Goal: Transaction & Acquisition: Book appointment/travel/reservation

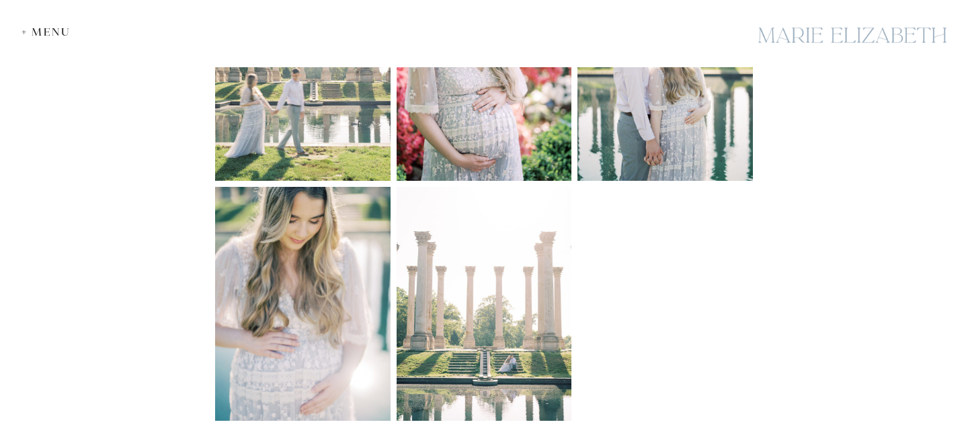
scroll to position [1126, 0]
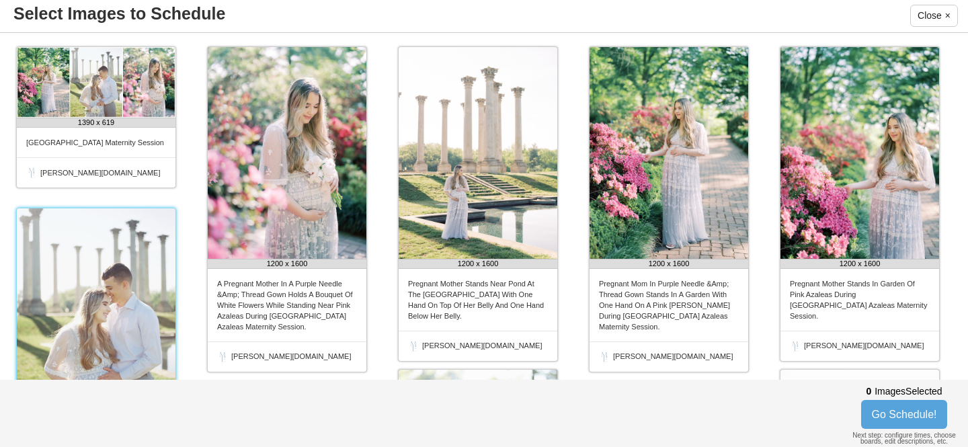
click at [104, 309] on img at bounding box center [96, 313] width 159 height 211
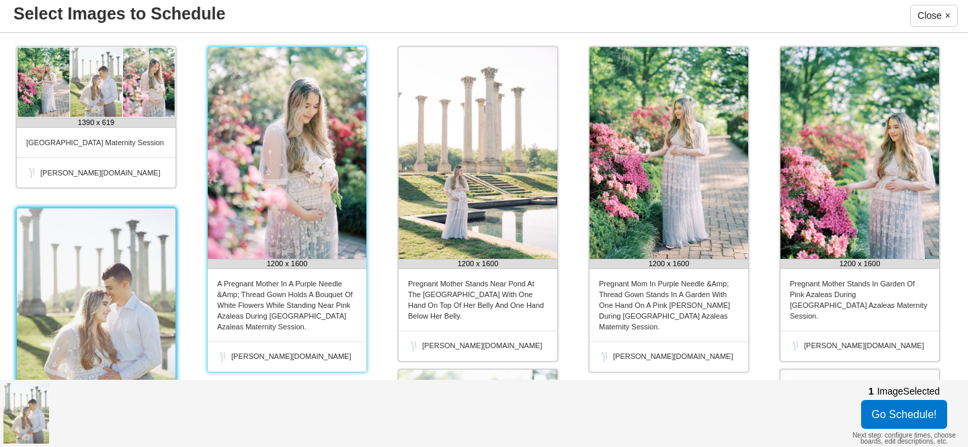
click at [293, 226] on img at bounding box center [287, 153] width 159 height 212
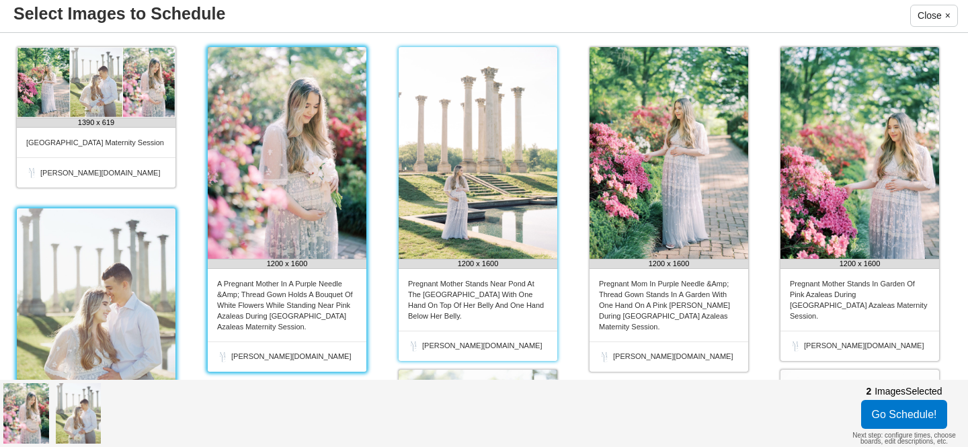
click at [491, 163] on img at bounding box center [478, 153] width 159 height 212
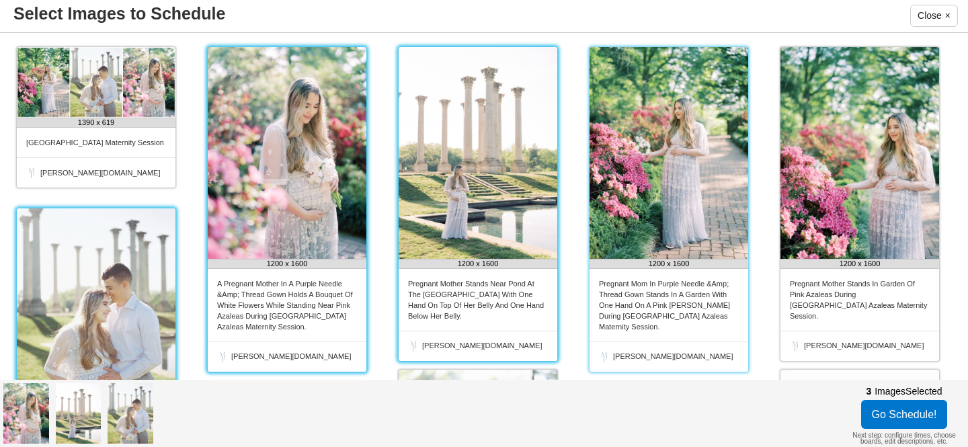
click at [690, 163] on img at bounding box center [668, 153] width 159 height 212
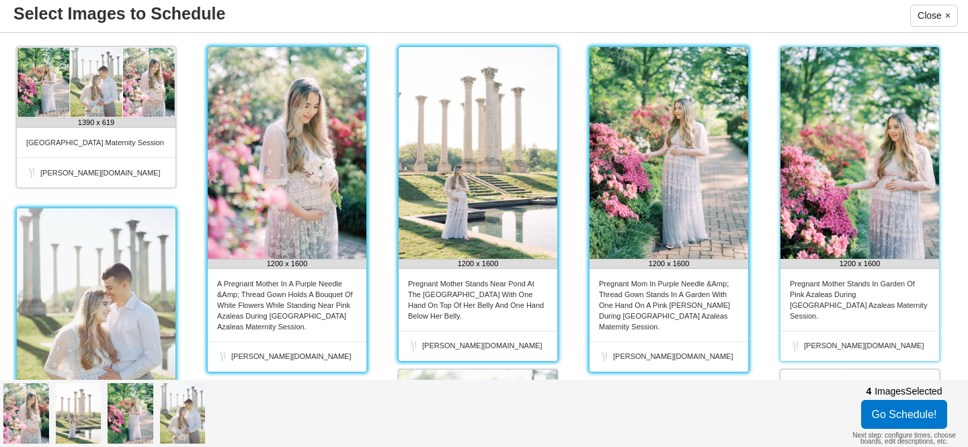
click at [866, 164] on img at bounding box center [859, 153] width 159 height 212
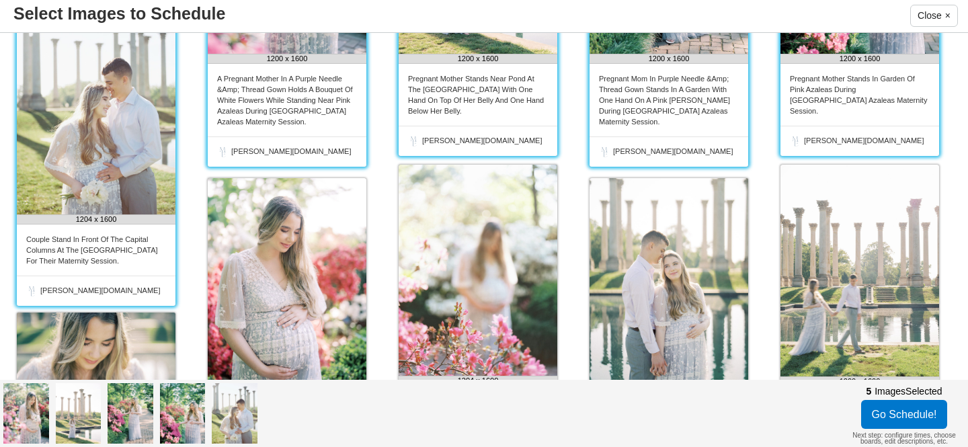
scroll to position [218, 0]
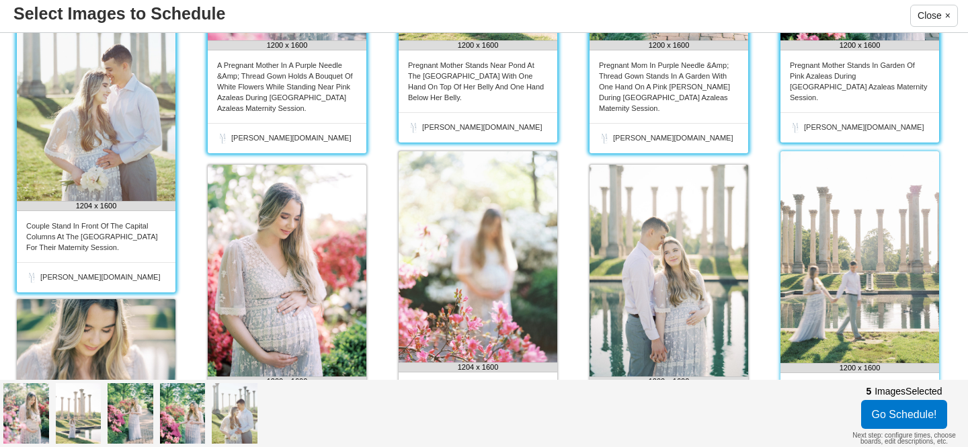
click at [838, 206] on img at bounding box center [859, 257] width 159 height 212
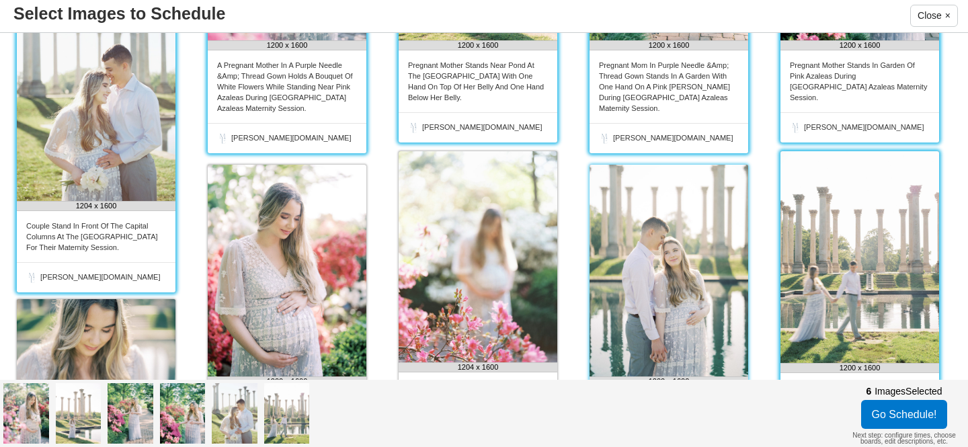
click at [612, 263] on img at bounding box center [668, 271] width 159 height 212
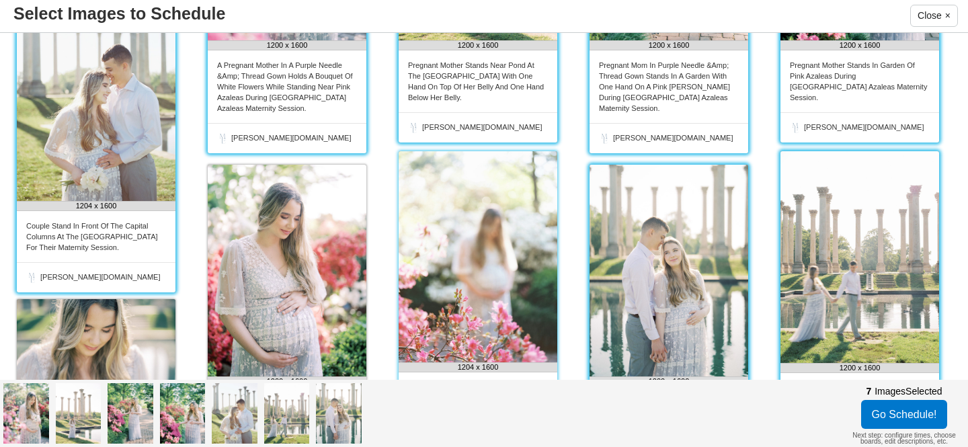
click at [450, 271] on img at bounding box center [478, 256] width 159 height 211
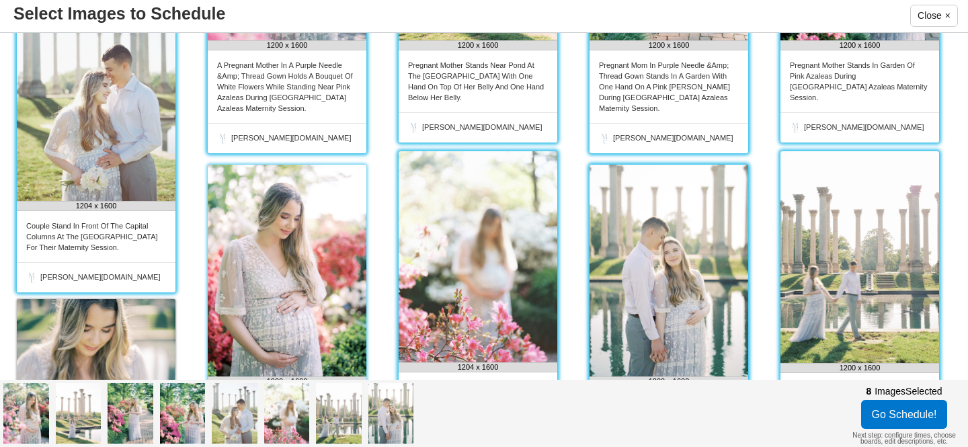
click at [318, 271] on img at bounding box center [287, 271] width 159 height 212
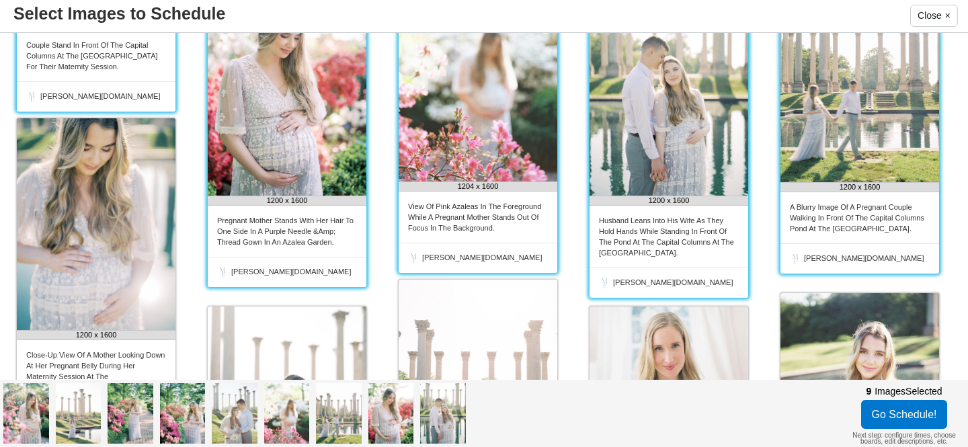
scroll to position [413, 0]
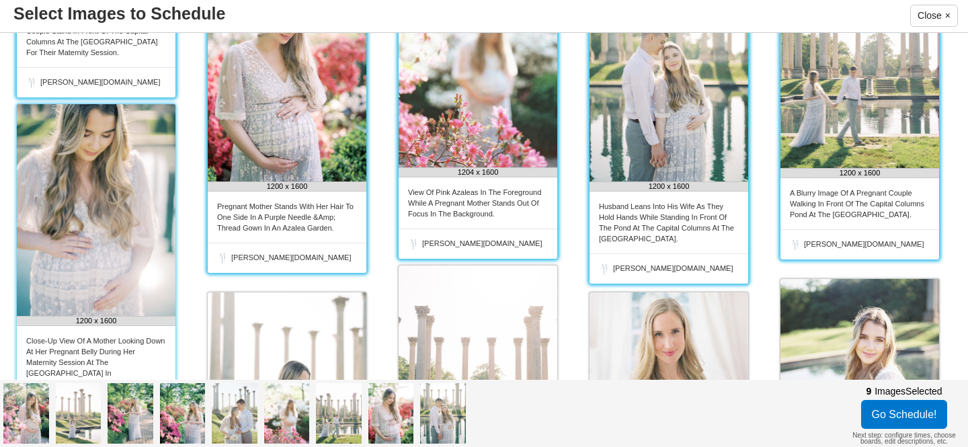
click at [104, 237] on img at bounding box center [96, 210] width 159 height 212
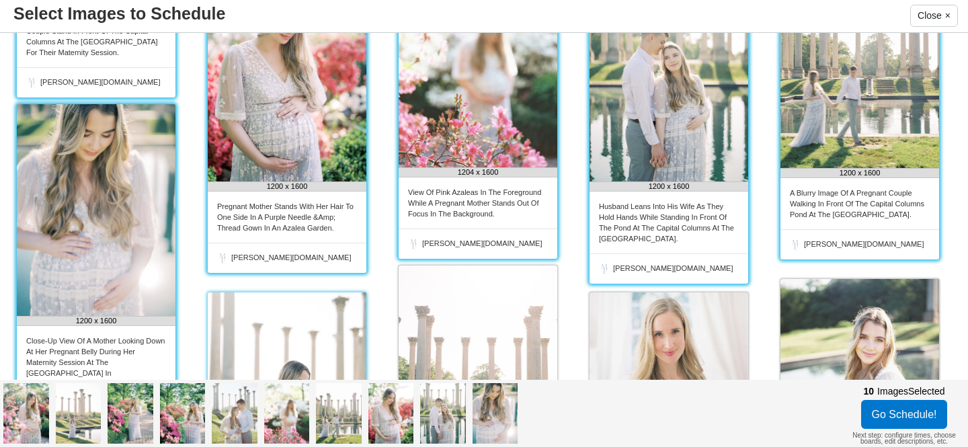
click at [268, 315] on img at bounding box center [287, 398] width 159 height 212
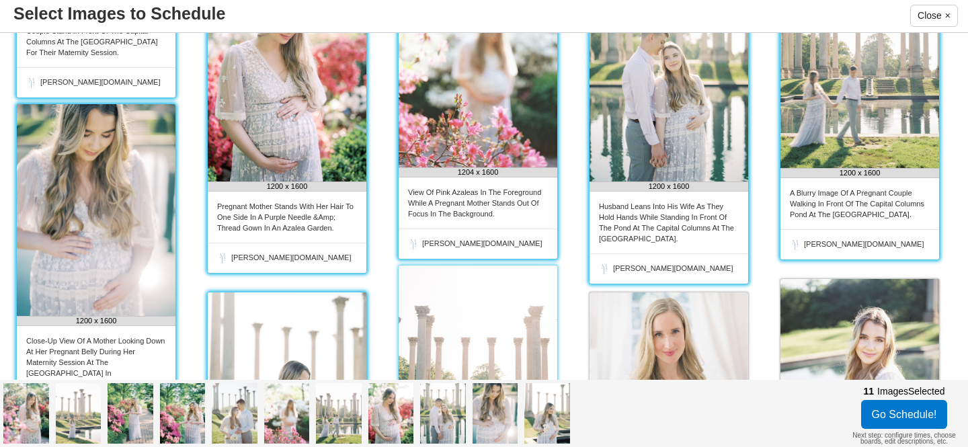
click at [497, 313] on img at bounding box center [478, 372] width 159 height 212
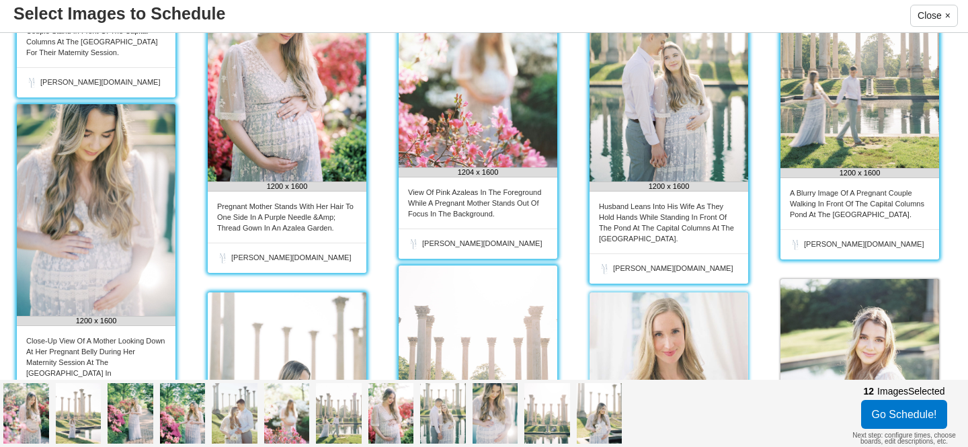
click at [695, 319] on img at bounding box center [668, 360] width 159 height 136
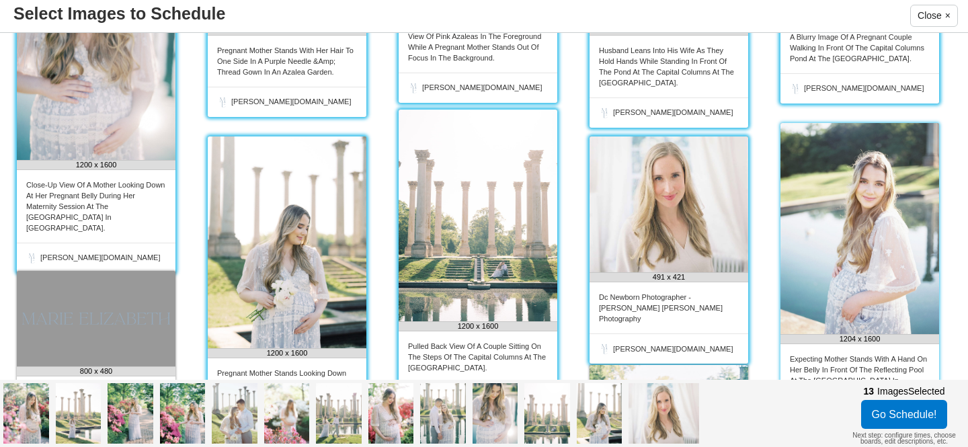
click at [895, 262] on img at bounding box center [859, 228] width 159 height 211
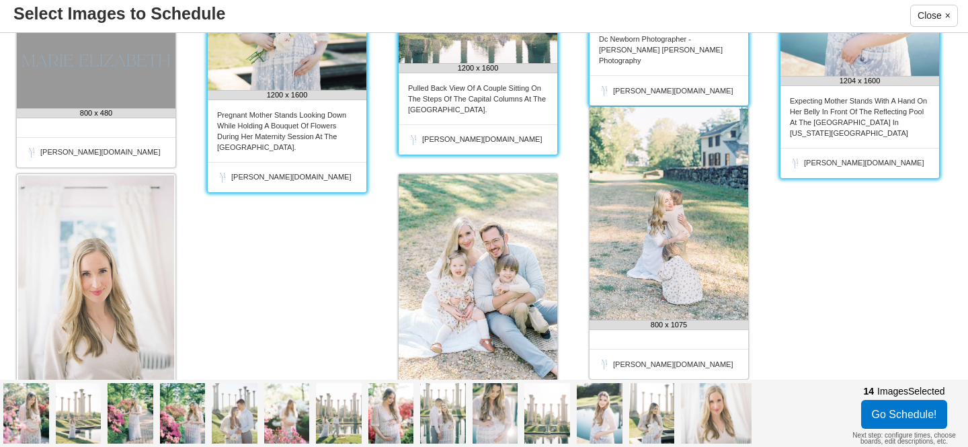
scroll to position [831, 0]
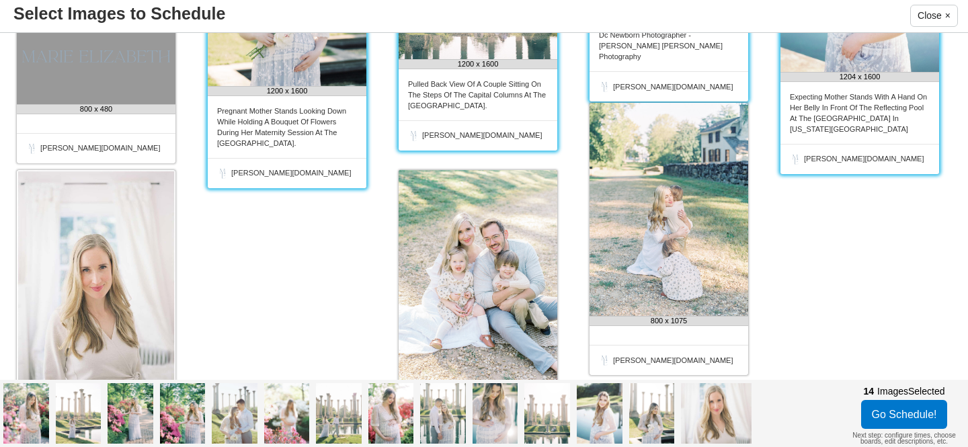
click at [686, 71] on div "[PERSON_NAME][DOMAIN_NAME]" at bounding box center [668, 86] width 159 height 30
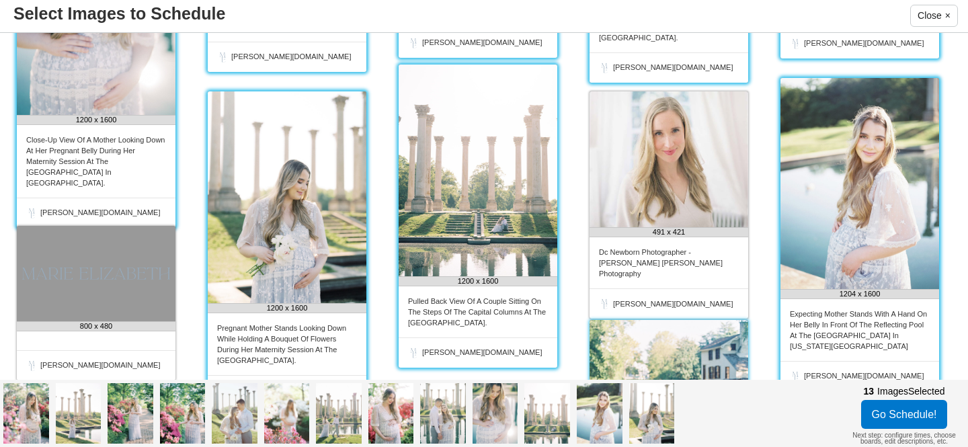
scroll to position [612, 0]
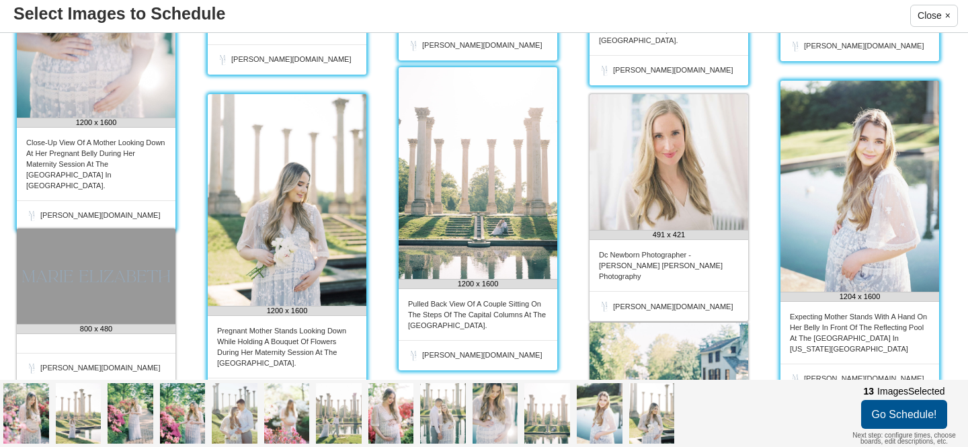
click at [899, 413] on button "Go Schedule!" at bounding box center [904, 414] width 87 height 29
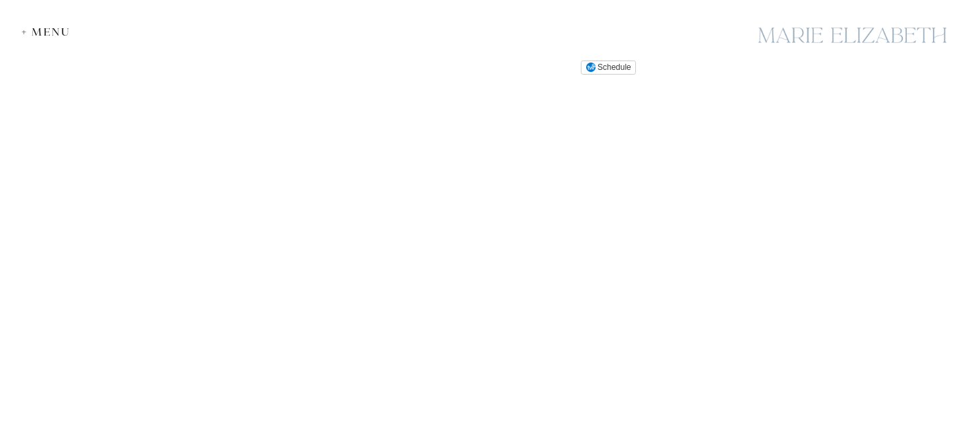
scroll to position [2219, 0]
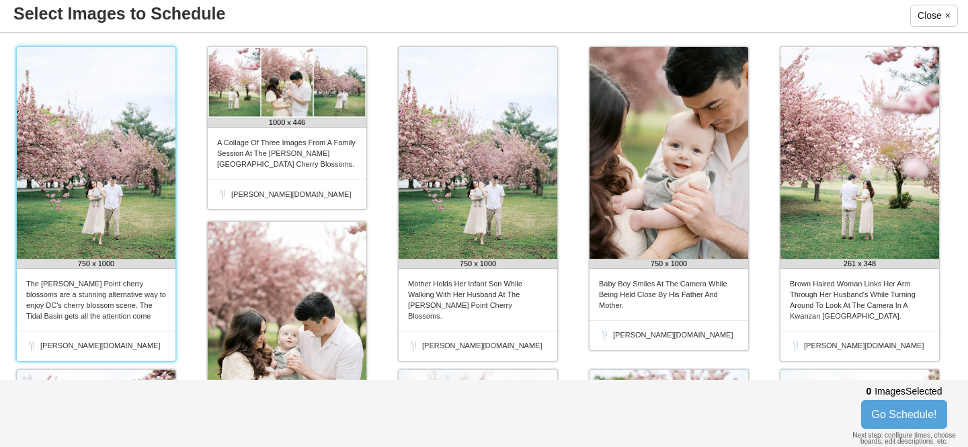
click at [134, 147] on img at bounding box center [96, 153] width 159 height 212
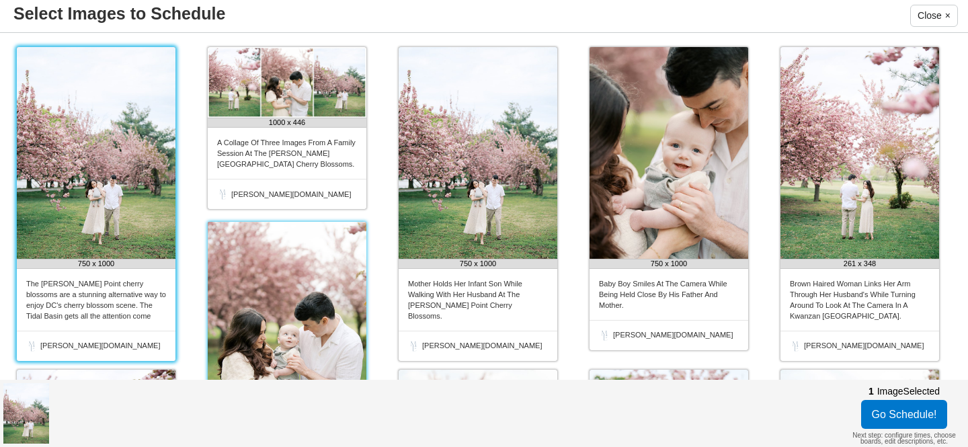
click at [317, 288] on img at bounding box center [287, 328] width 159 height 212
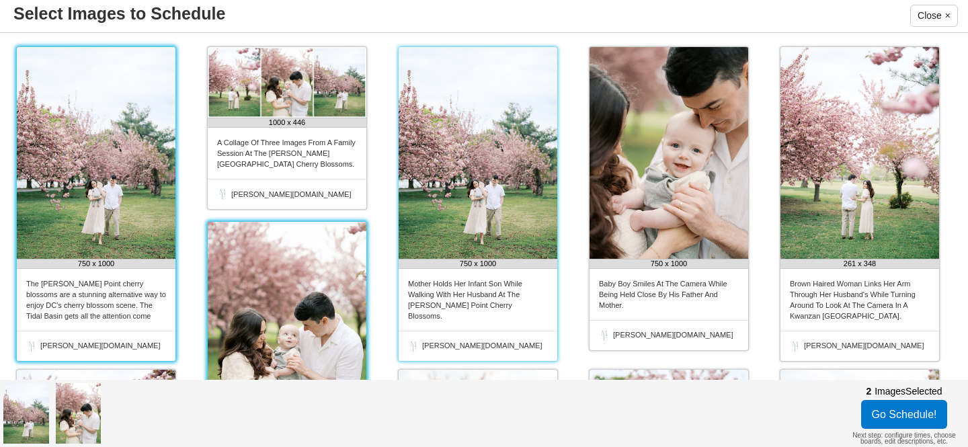
click at [443, 222] on img at bounding box center [478, 153] width 159 height 212
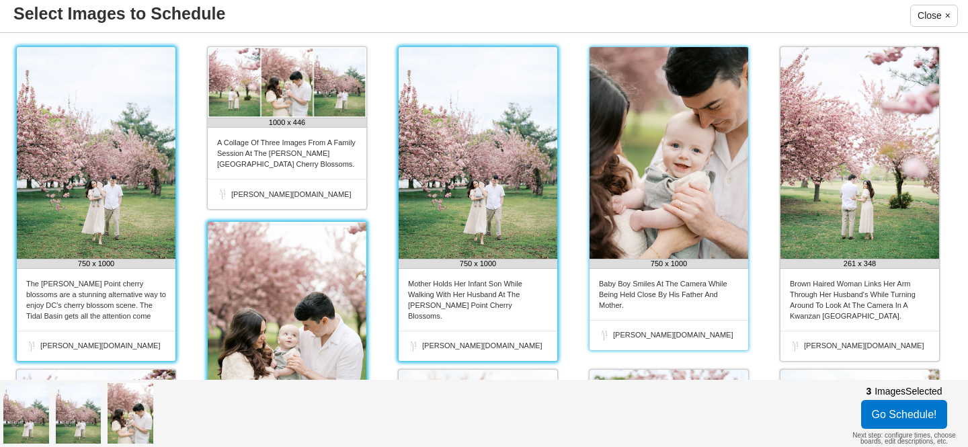
click at [614, 190] on img at bounding box center [668, 153] width 159 height 212
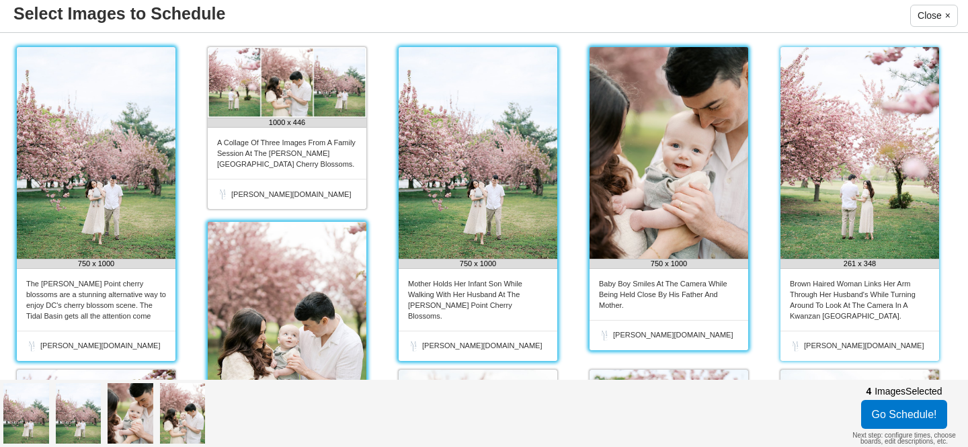
click at [809, 190] on img at bounding box center [859, 153] width 159 height 212
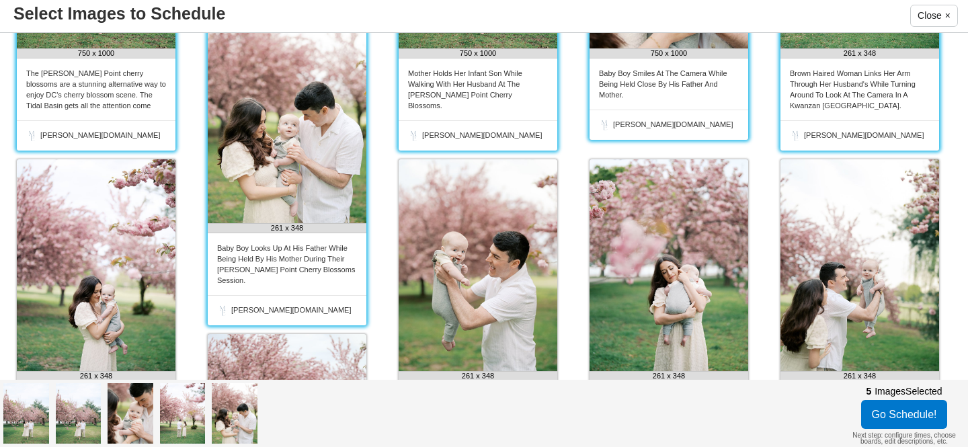
scroll to position [224, 0]
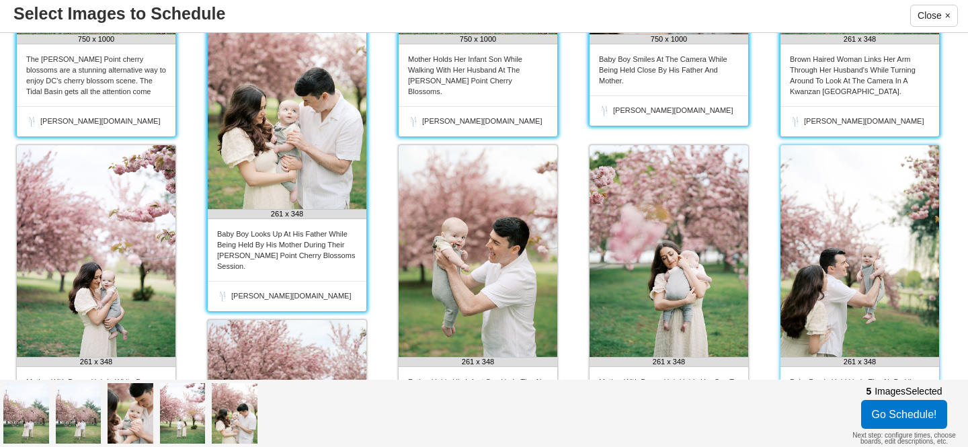
click at [815, 233] on img at bounding box center [859, 251] width 159 height 212
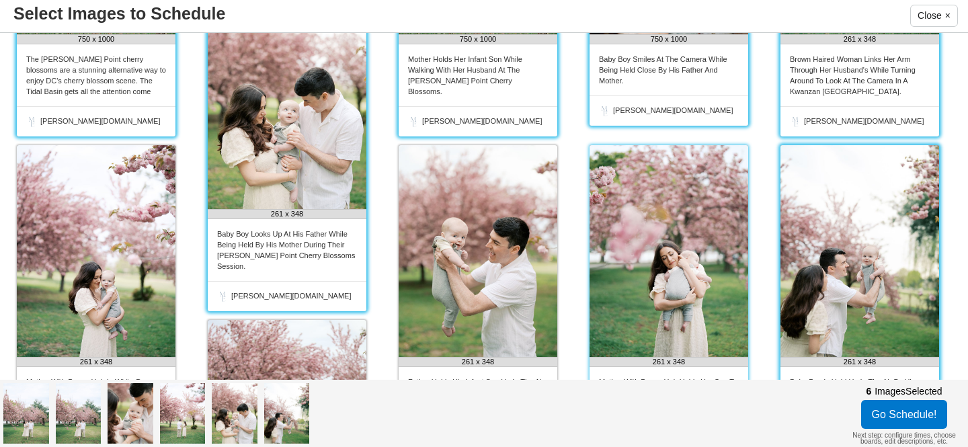
click at [671, 247] on img at bounding box center [668, 251] width 159 height 212
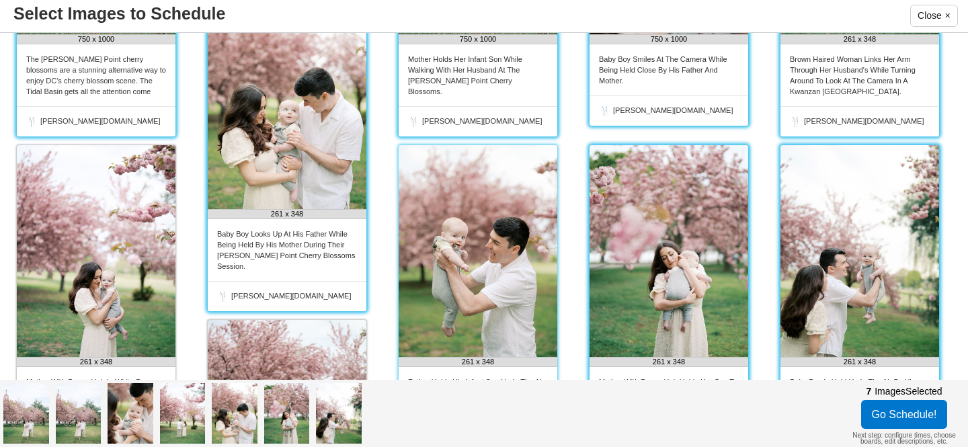
click at [489, 250] on img at bounding box center [478, 251] width 159 height 212
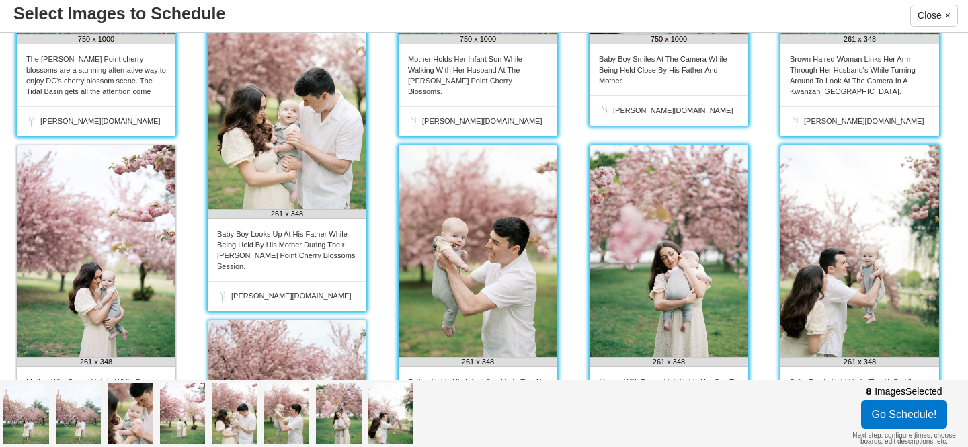
click at [274, 343] on img at bounding box center [287, 426] width 159 height 212
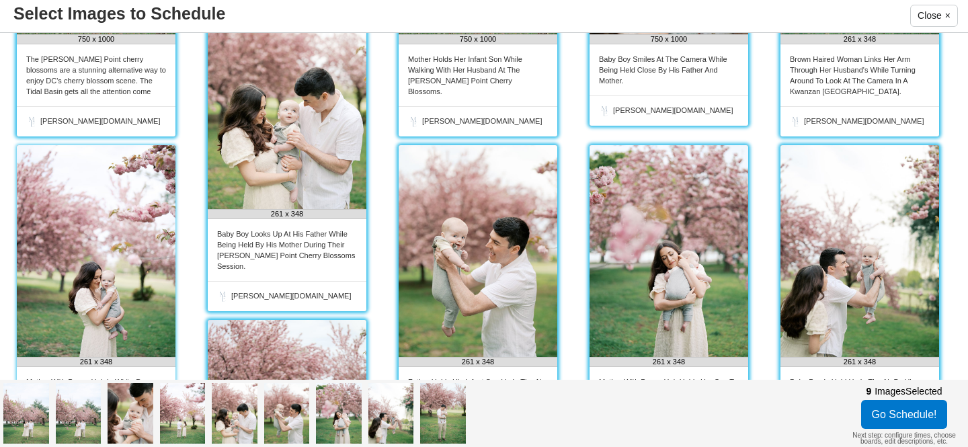
click at [143, 311] on img at bounding box center [96, 251] width 159 height 212
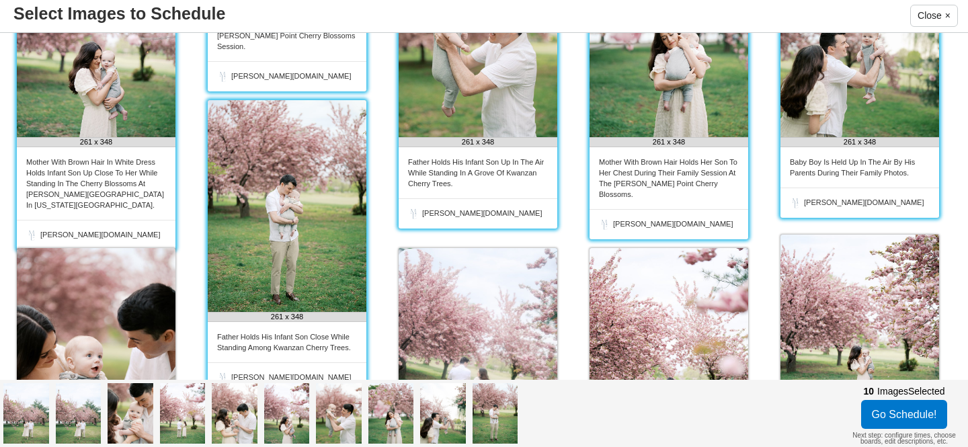
scroll to position [462, 0]
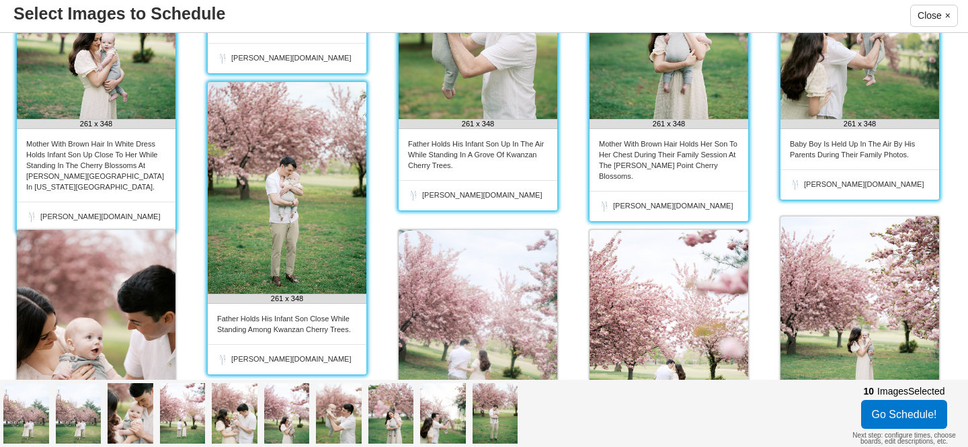
click at [143, 311] on img at bounding box center [96, 336] width 159 height 212
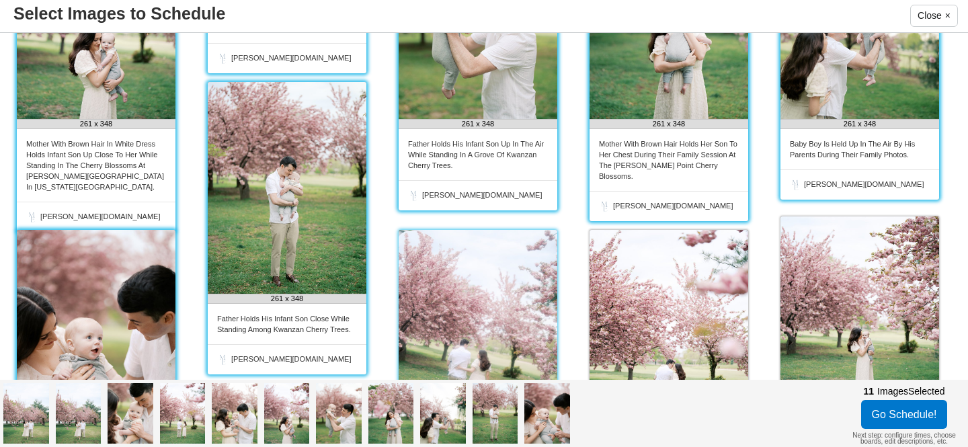
click at [459, 288] on img at bounding box center [478, 336] width 159 height 212
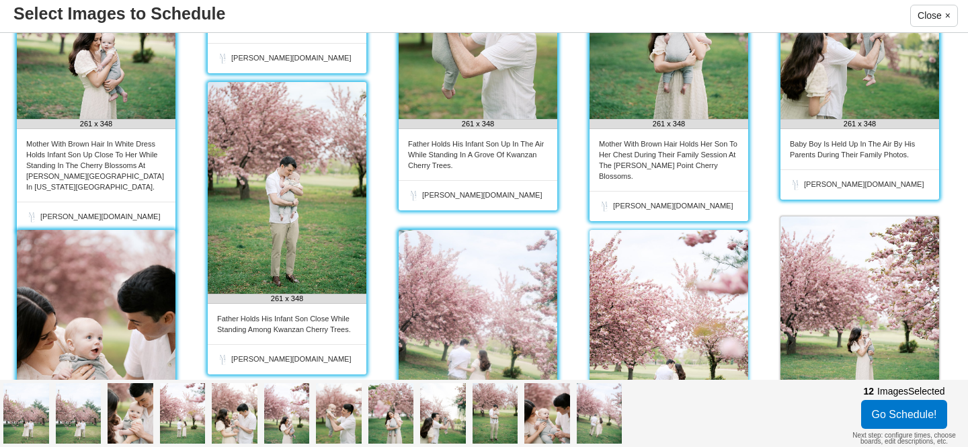
click at [654, 282] on img at bounding box center [668, 336] width 159 height 212
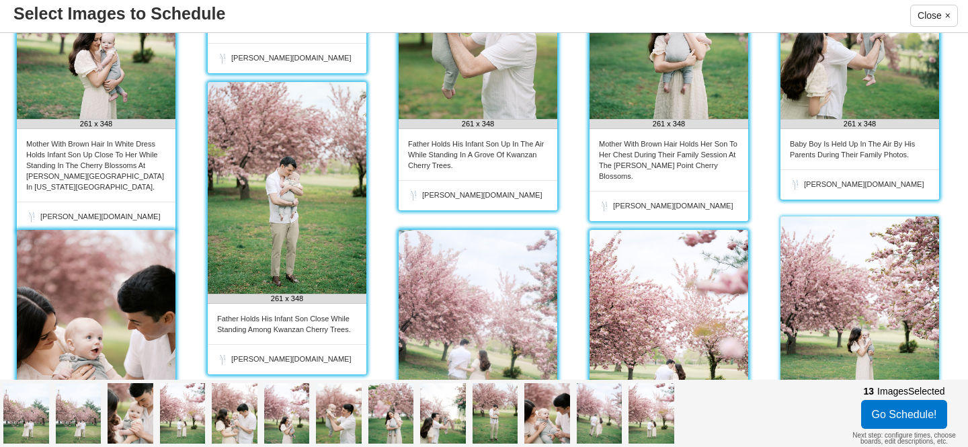
click at [882, 272] on img at bounding box center [859, 322] width 159 height 212
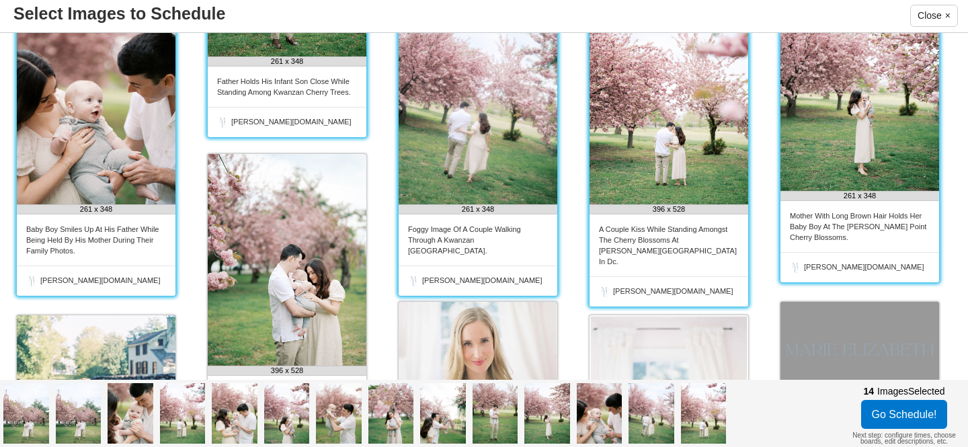
scroll to position [721, 0]
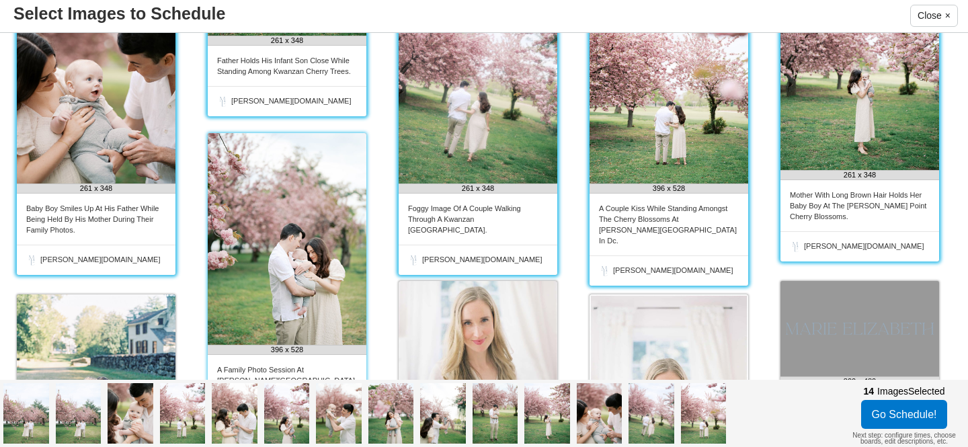
click at [279, 285] on img at bounding box center [287, 239] width 159 height 212
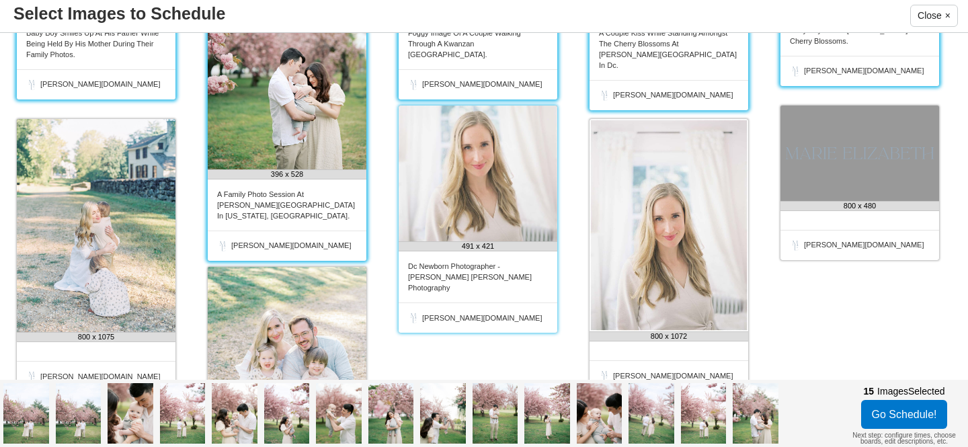
scroll to position [1005, 0]
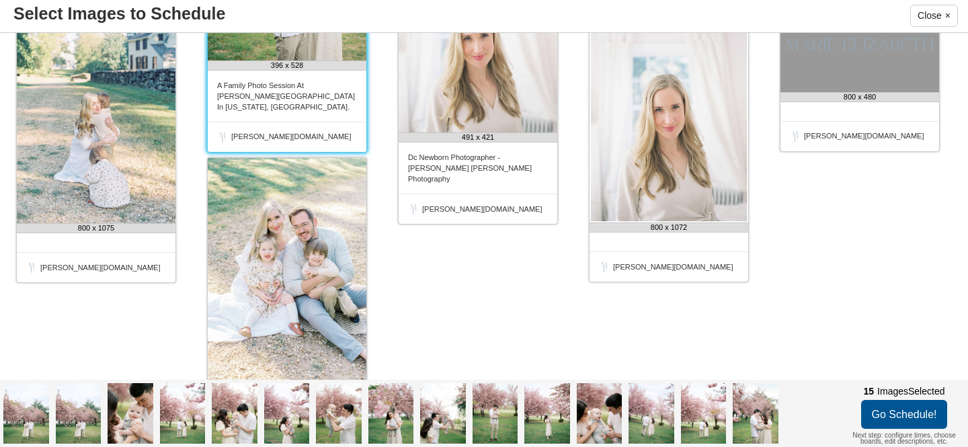
click at [897, 414] on button "Go Schedule!" at bounding box center [904, 414] width 87 height 29
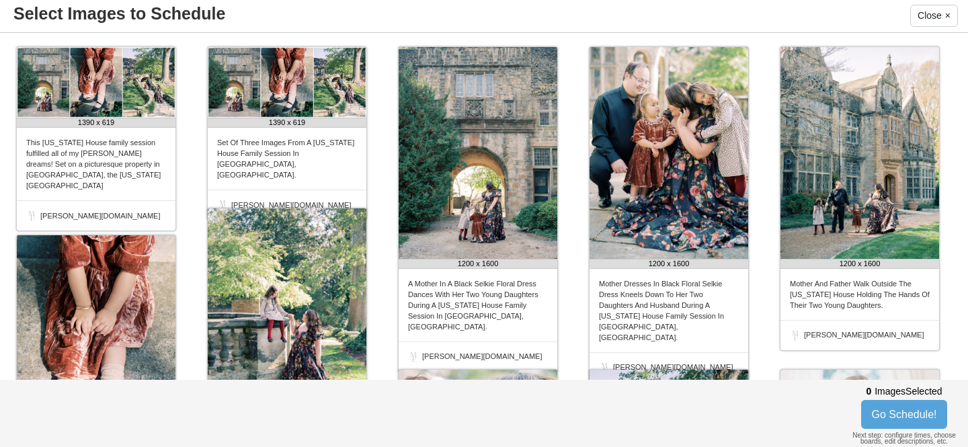
click at [126, 272] on img at bounding box center [96, 341] width 159 height 212
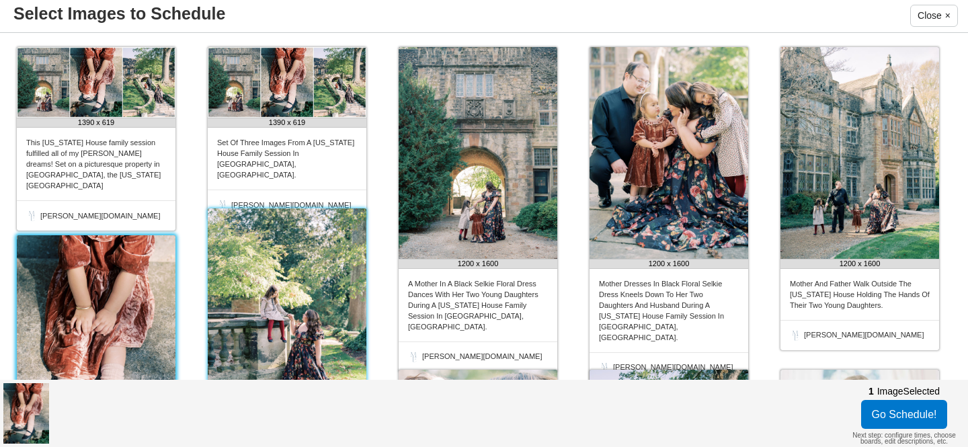
click at [290, 266] on img at bounding box center [287, 314] width 159 height 212
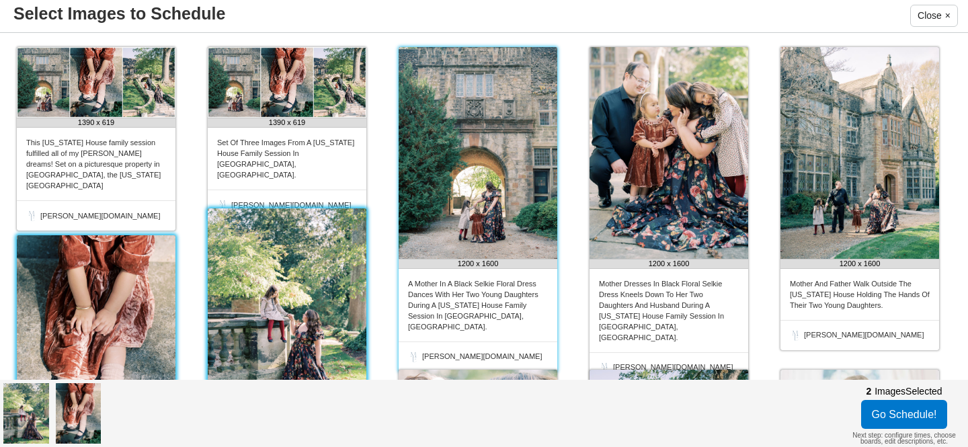
click at [458, 206] on img at bounding box center [478, 153] width 159 height 212
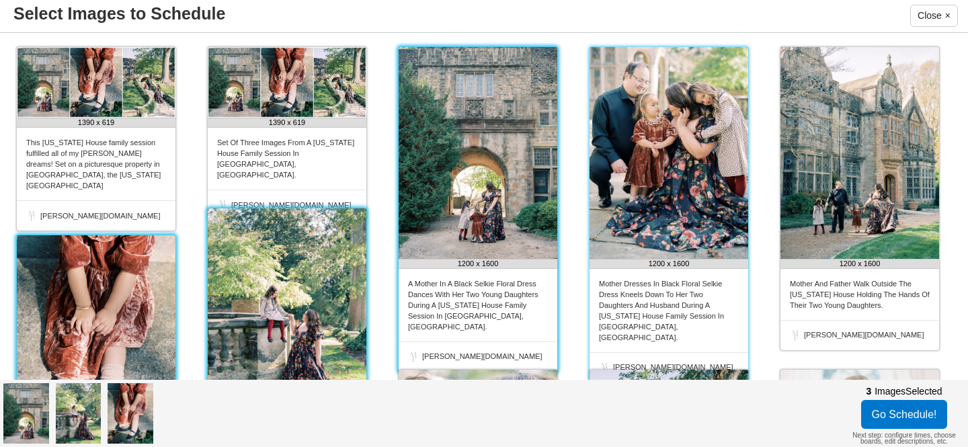
click at [649, 190] on img at bounding box center [668, 153] width 159 height 212
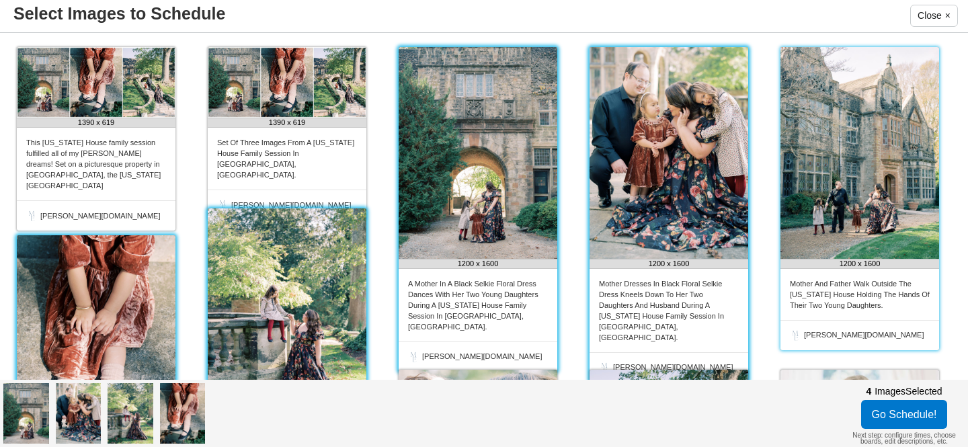
click at [842, 194] on img at bounding box center [859, 153] width 159 height 212
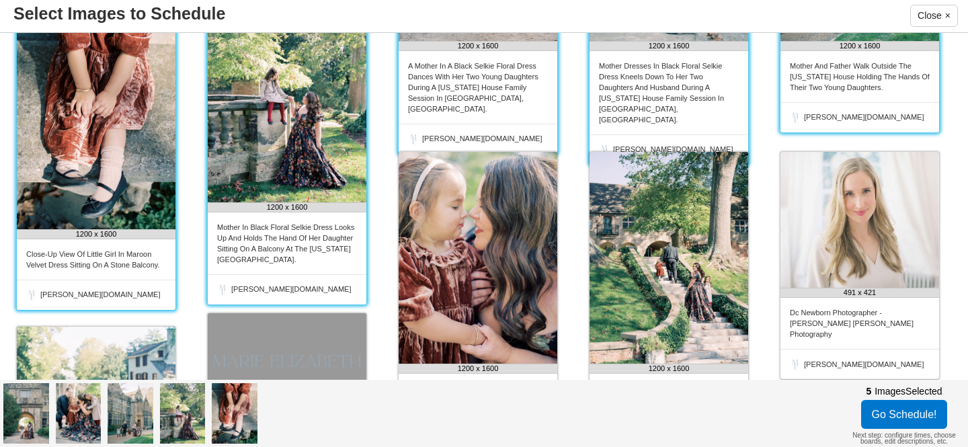
scroll to position [220, 0]
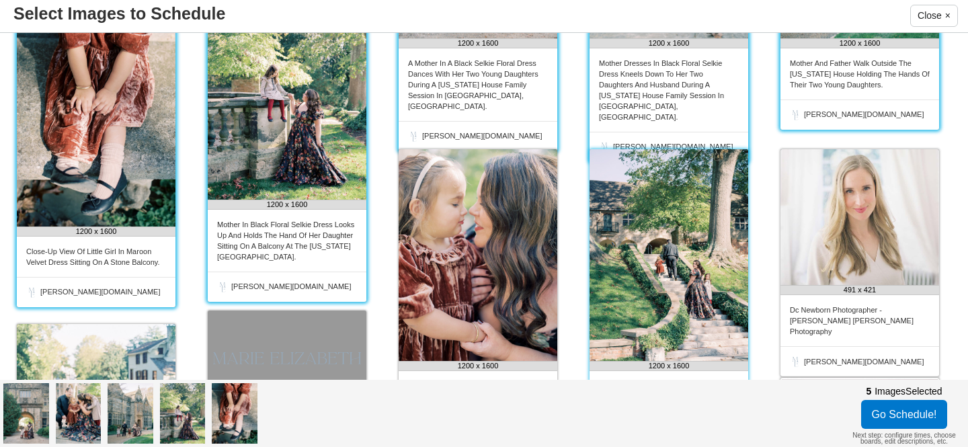
click at [671, 243] on img at bounding box center [668, 255] width 159 height 212
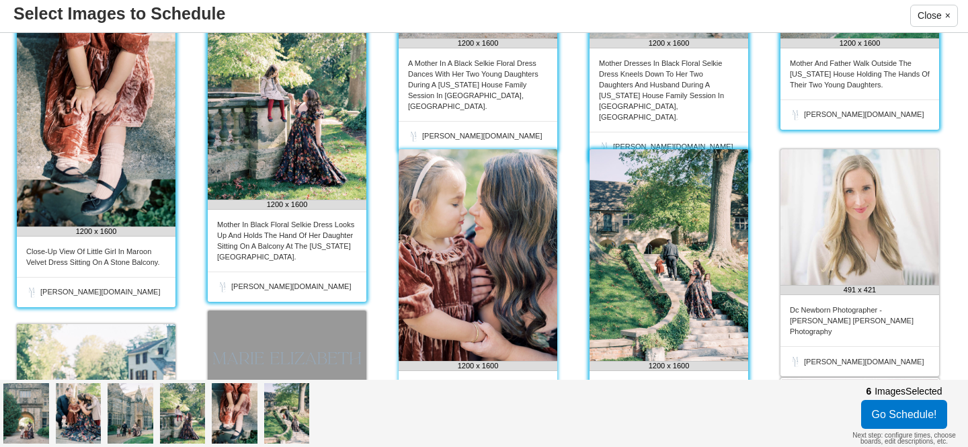
click at [507, 249] on img at bounding box center [478, 255] width 159 height 212
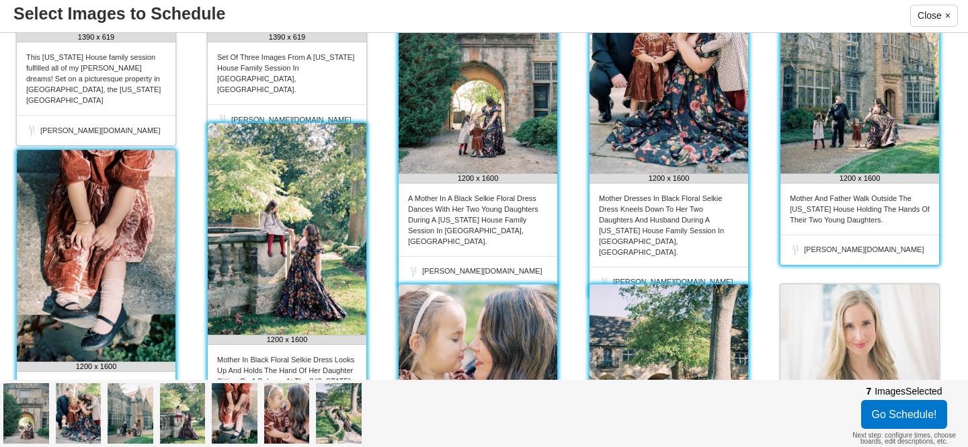
scroll to position [74, 0]
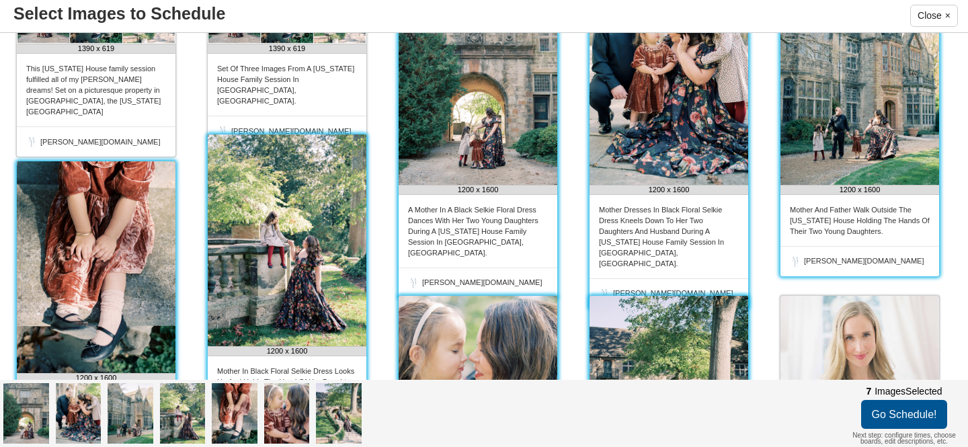
click at [891, 410] on button "Go Schedule!" at bounding box center [904, 414] width 87 height 29
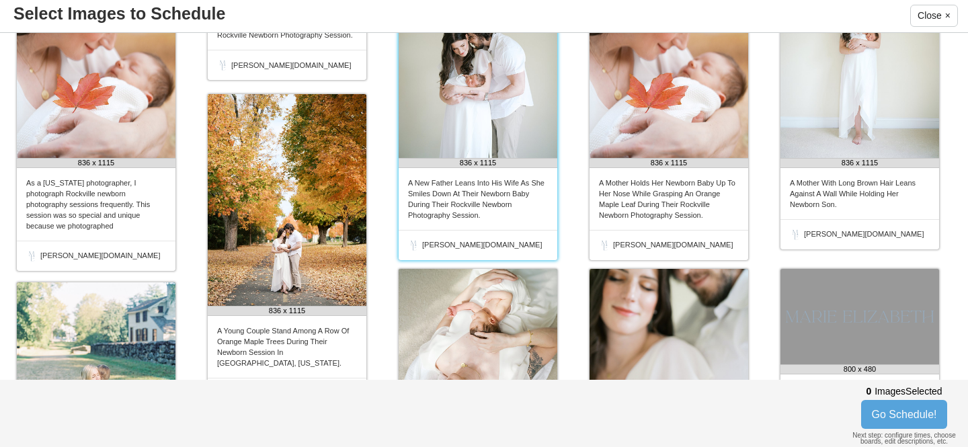
scroll to position [103, 0]
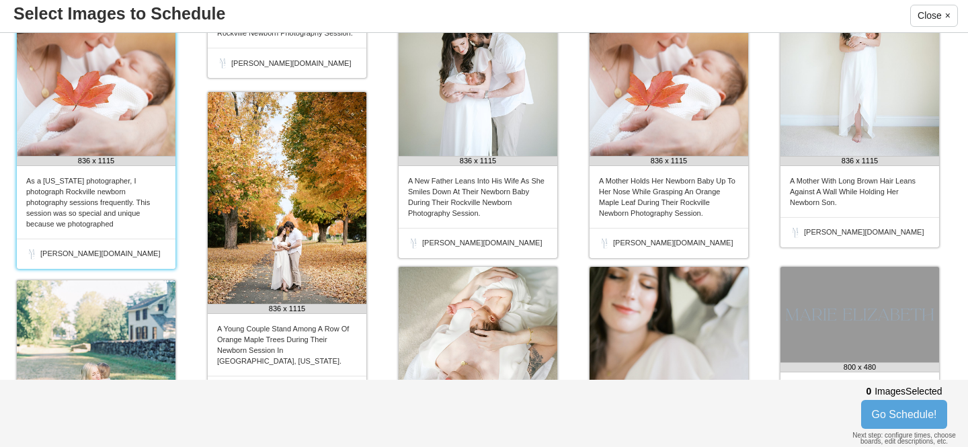
click at [106, 133] on img at bounding box center [96, 50] width 159 height 212
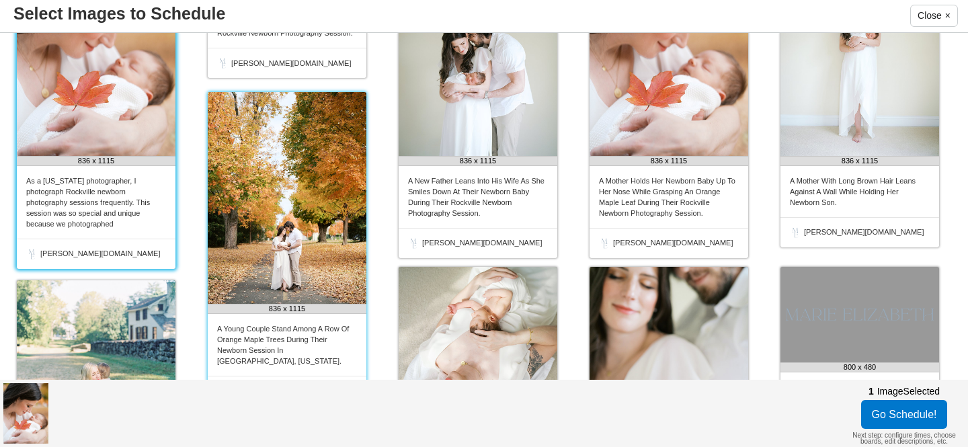
click at [253, 175] on img at bounding box center [287, 198] width 159 height 212
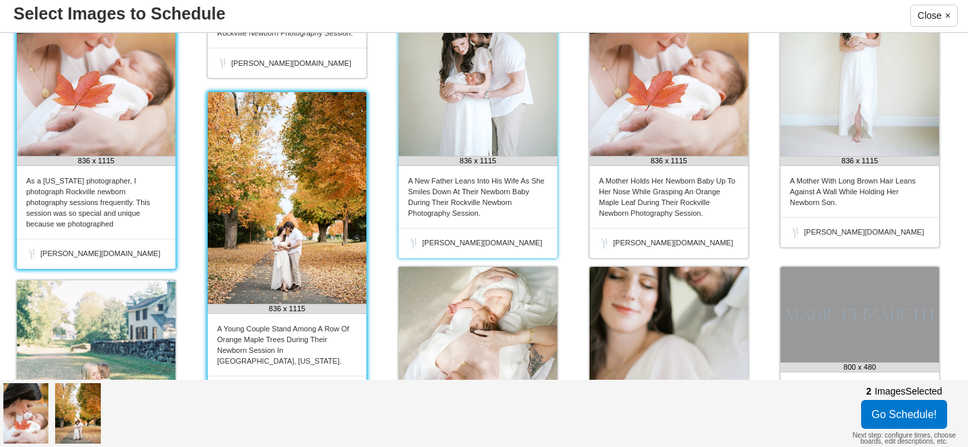
click at [467, 123] on img at bounding box center [478, 50] width 159 height 212
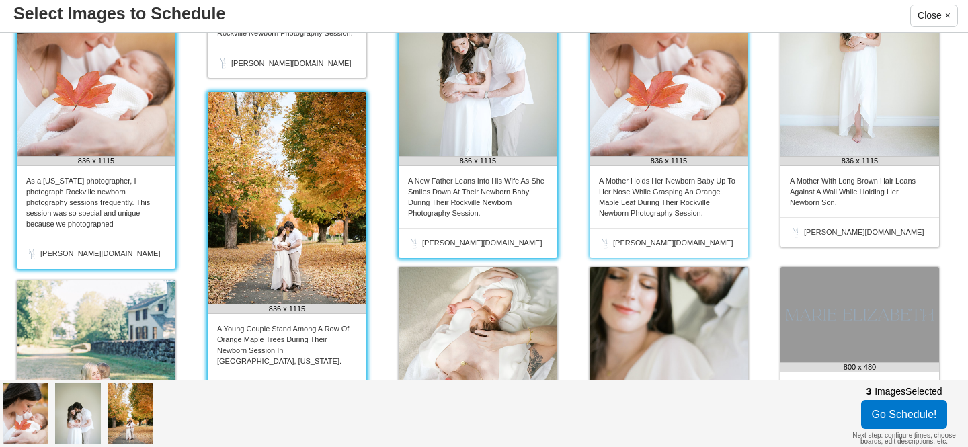
click at [639, 122] on img at bounding box center [668, 50] width 159 height 212
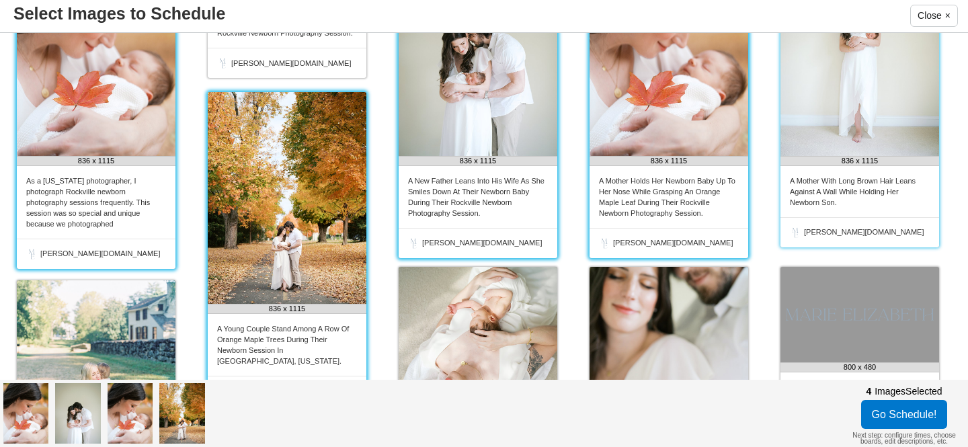
click at [883, 125] on img at bounding box center [859, 50] width 159 height 212
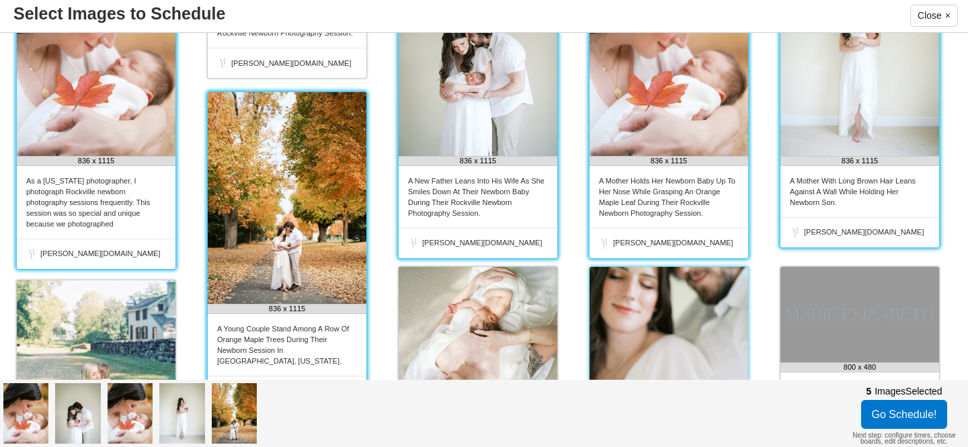
click at [649, 286] on img at bounding box center [668, 373] width 159 height 212
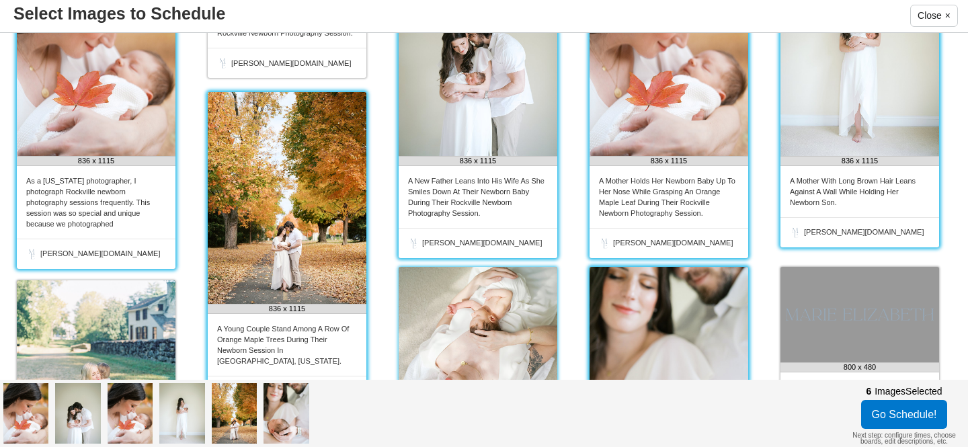
click at [465, 309] on img at bounding box center [478, 373] width 159 height 212
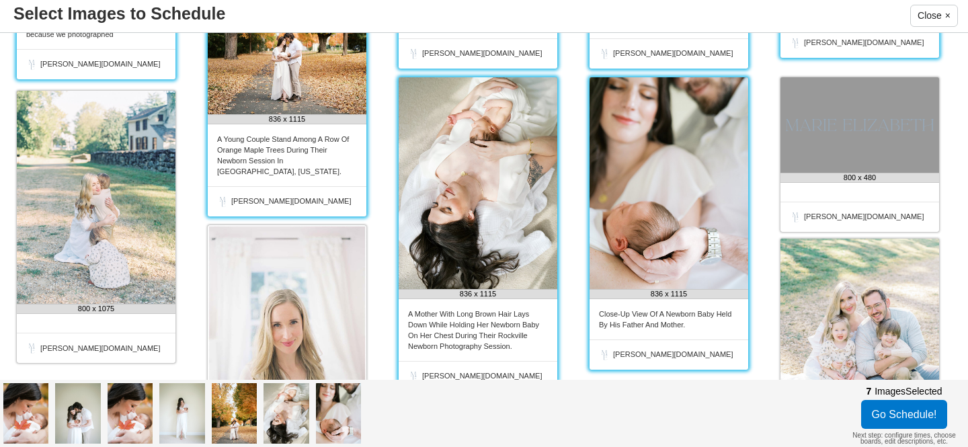
scroll to position [302, 0]
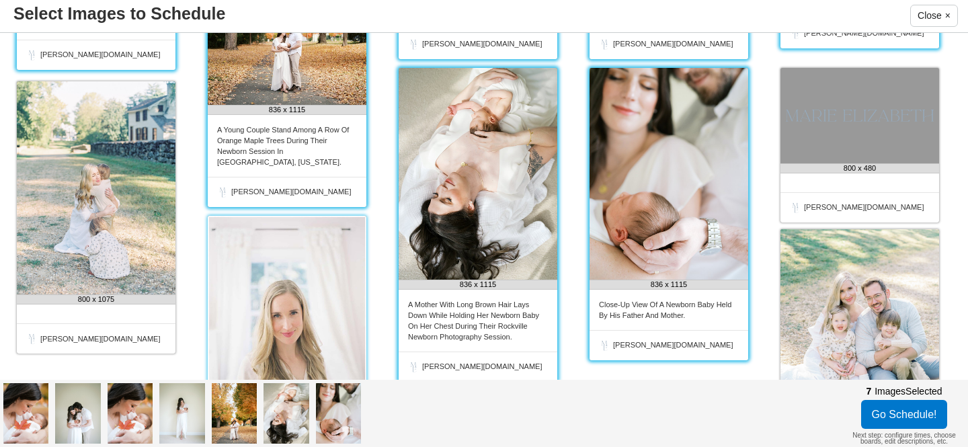
click at [261, 315] on img at bounding box center [287, 322] width 159 height 212
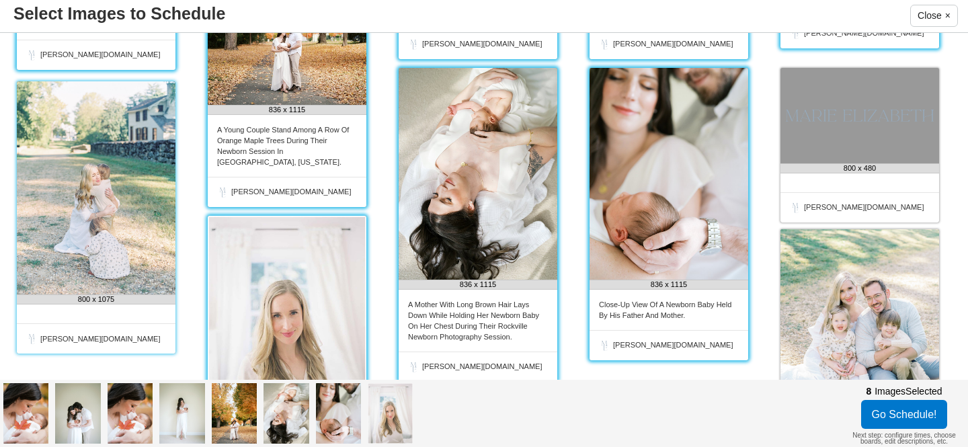
click at [112, 241] on img at bounding box center [96, 187] width 159 height 213
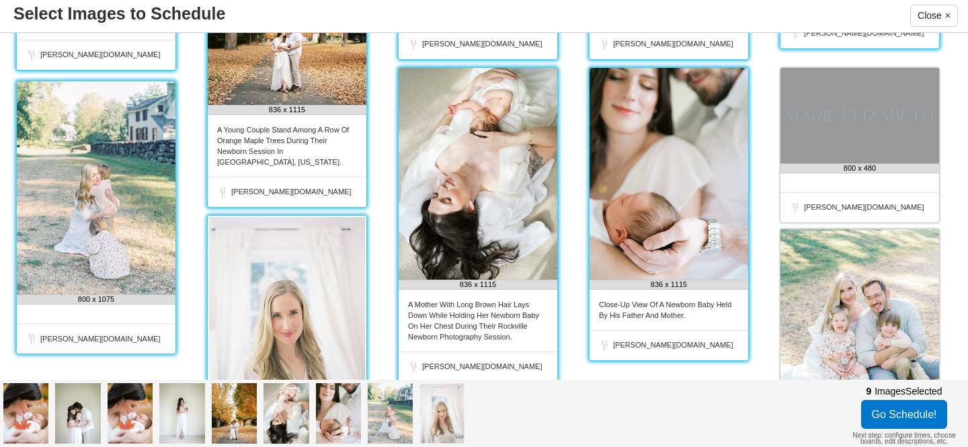
click at [279, 270] on img at bounding box center [287, 322] width 159 height 212
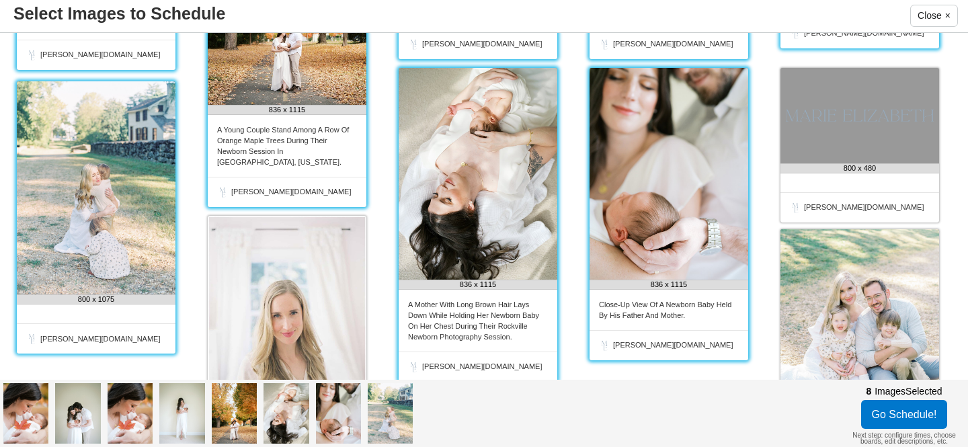
click at [128, 253] on img at bounding box center [96, 187] width 159 height 213
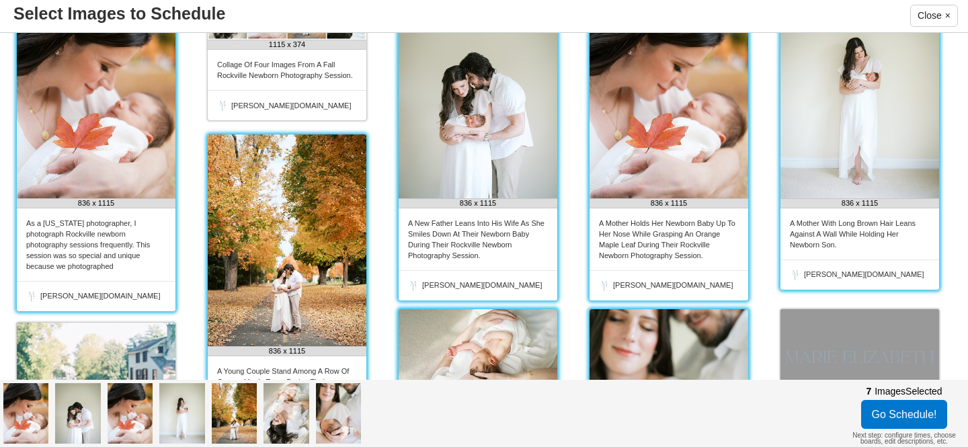
scroll to position [0, 0]
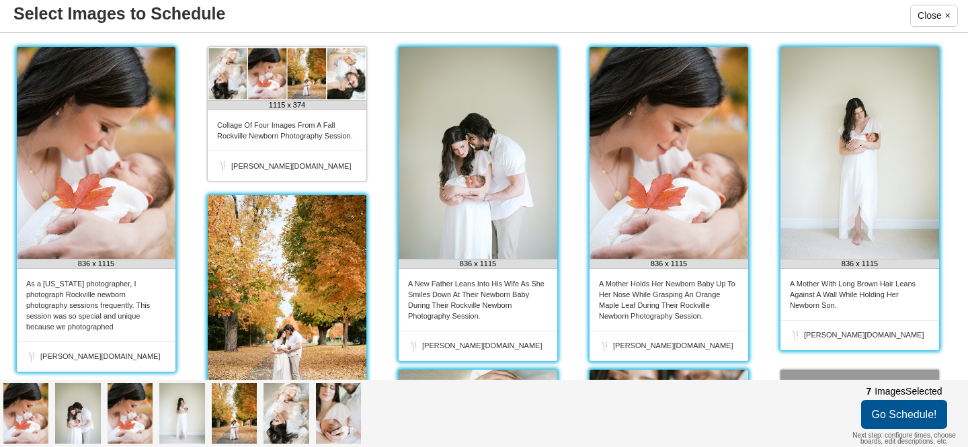
click at [892, 409] on button "Go Schedule!" at bounding box center [904, 414] width 87 height 29
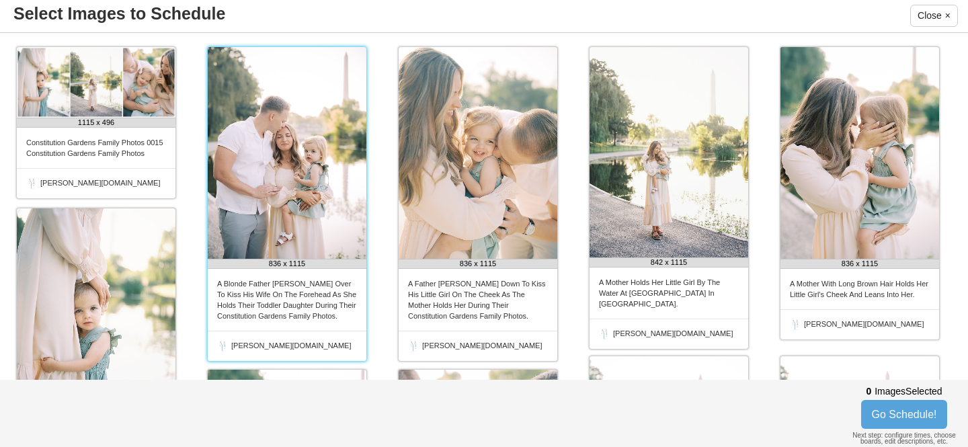
click at [284, 128] on img at bounding box center [287, 153] width 159 height 212
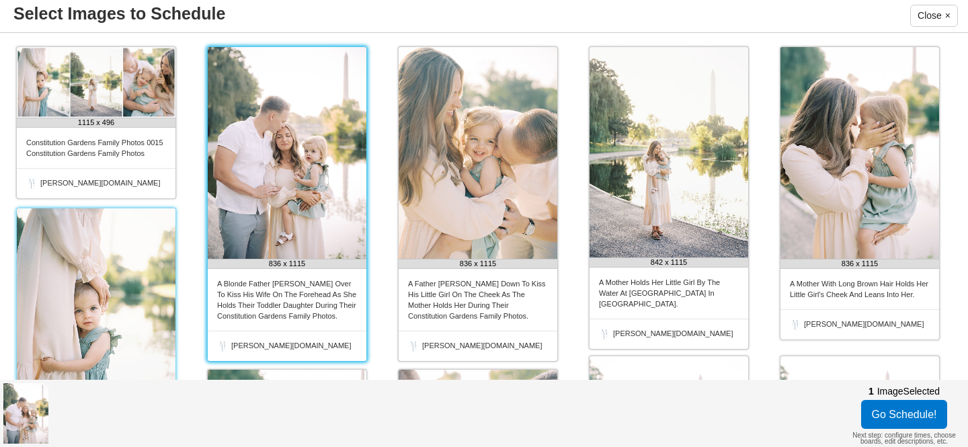
click at [108, 278] on img at bounding box center [96, 313] width 159 height 211
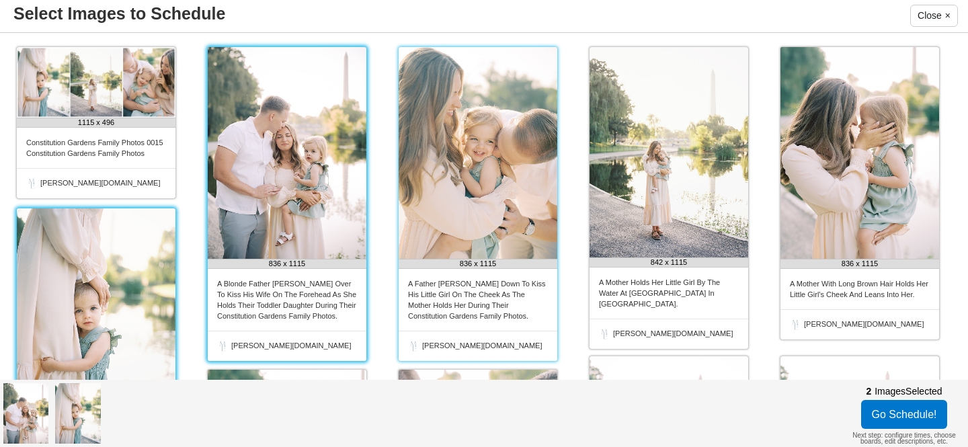
click at [456, 175] on img at bounding box center [478, 153] width 159 height 212
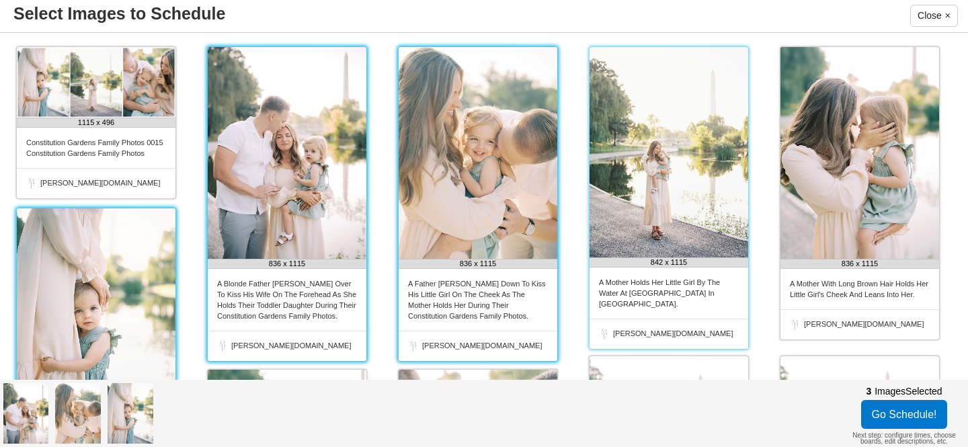
click at [640, 167] on img at bounding box center [668, 152] width 159 height 210
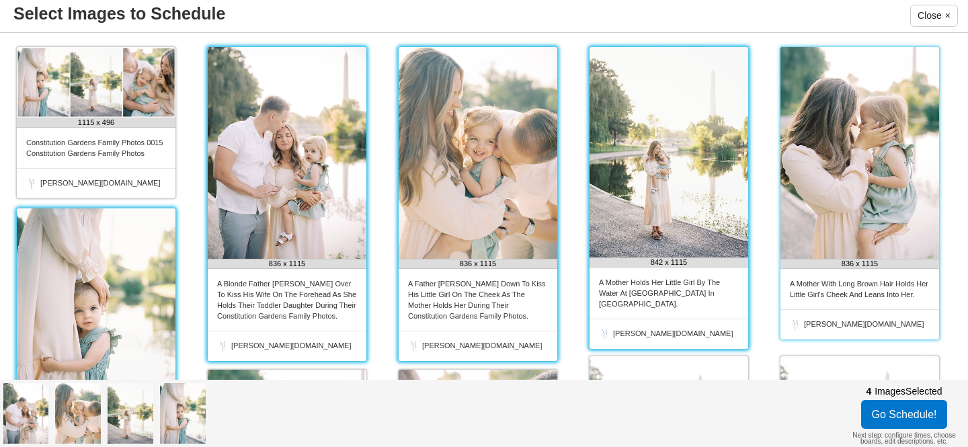
click at [870, 175] on img at bounding box center [859, 153] width 159 height 212
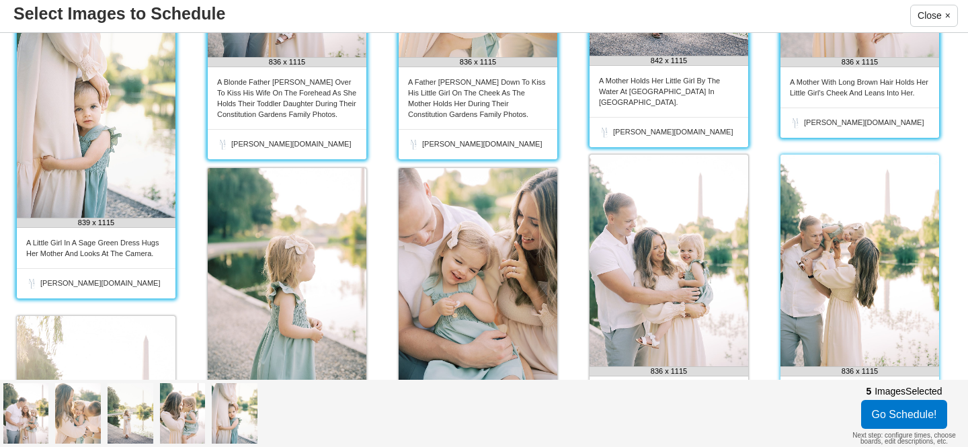
scroll to position [211, 0]
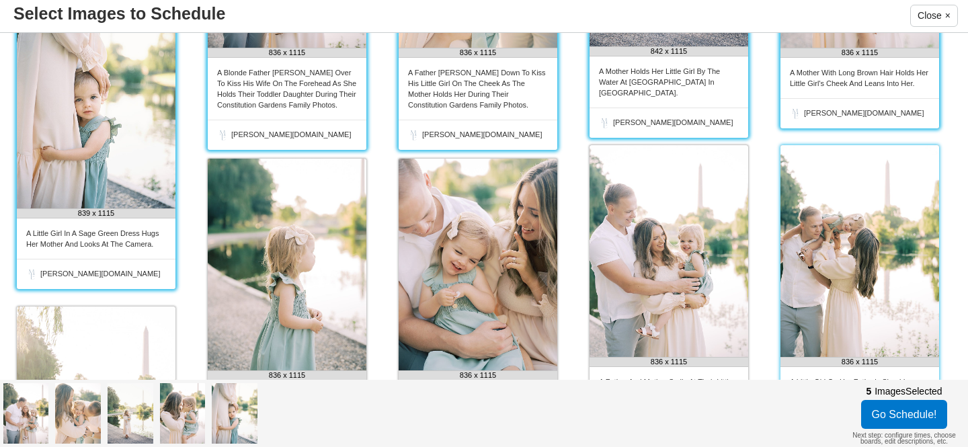
click at [852, 213] on img at bounding box center [859, 251] width 159 height 212
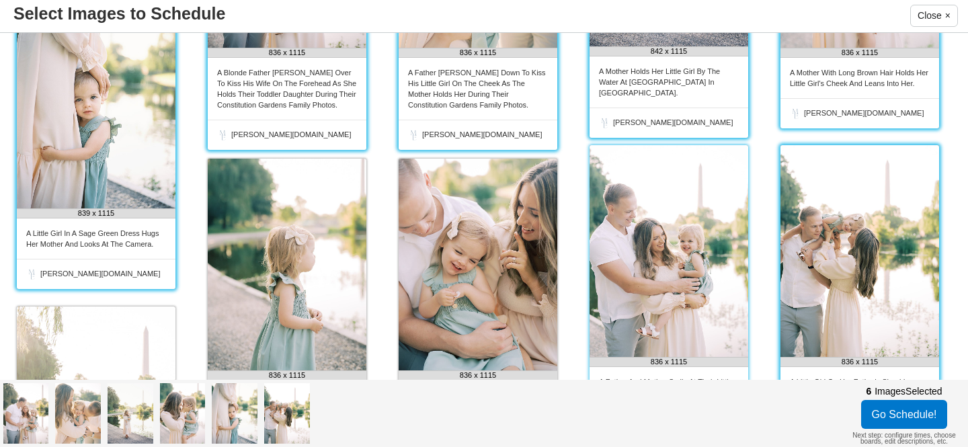
click at [665, 243] on img at bounding box center [668, 251] width 159 height 212
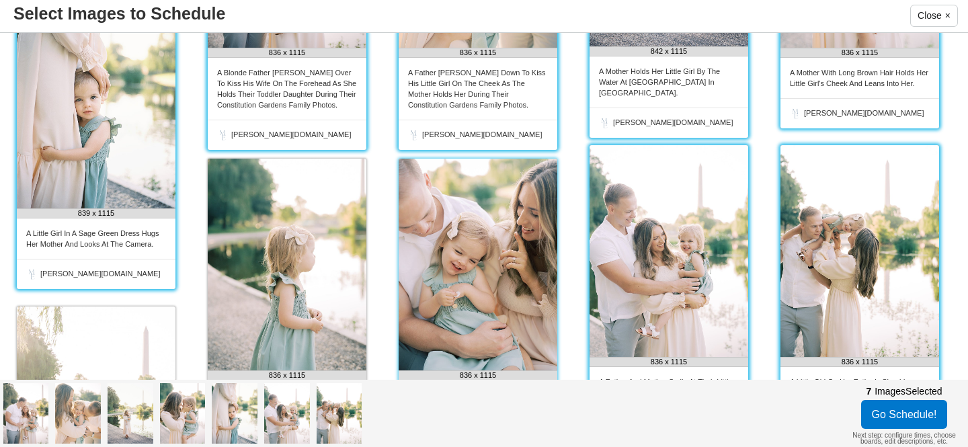
click at [480, 260] on img at bounding box center [478, 265] width 159 height 212
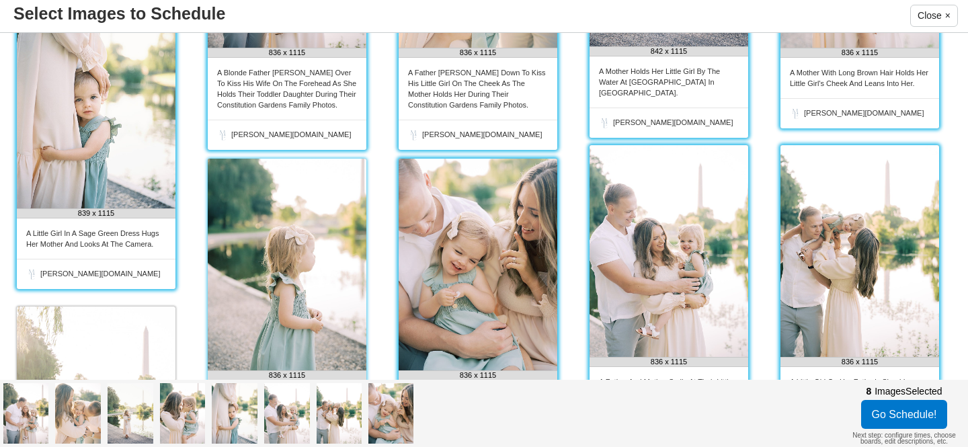
click at [315, 271] on img at bounding box center [287, 265] width 159 height 212
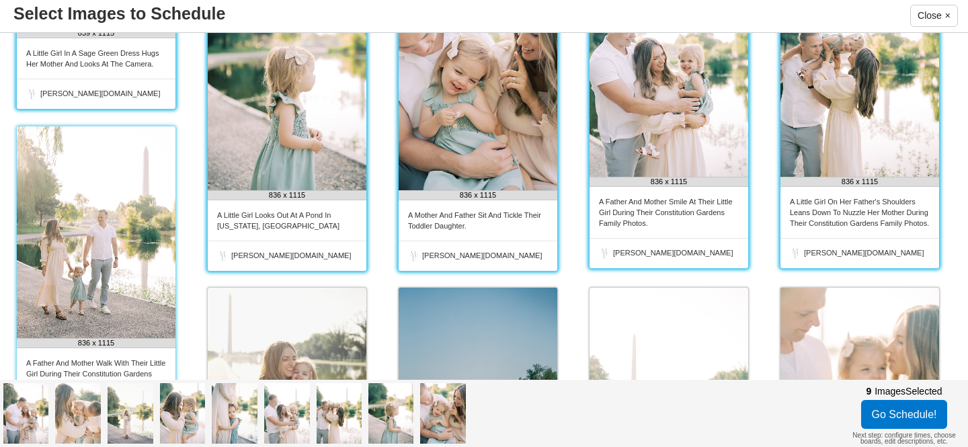
click at [105, 255] on img at bounding box center [96, 232] width 159 height 212
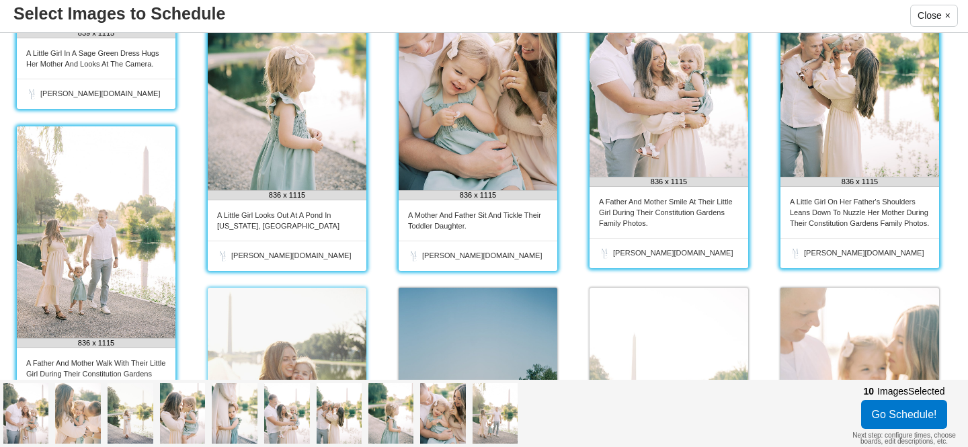
click at [277, 323] on img at bounding box center [287, 393] width 159 height 211
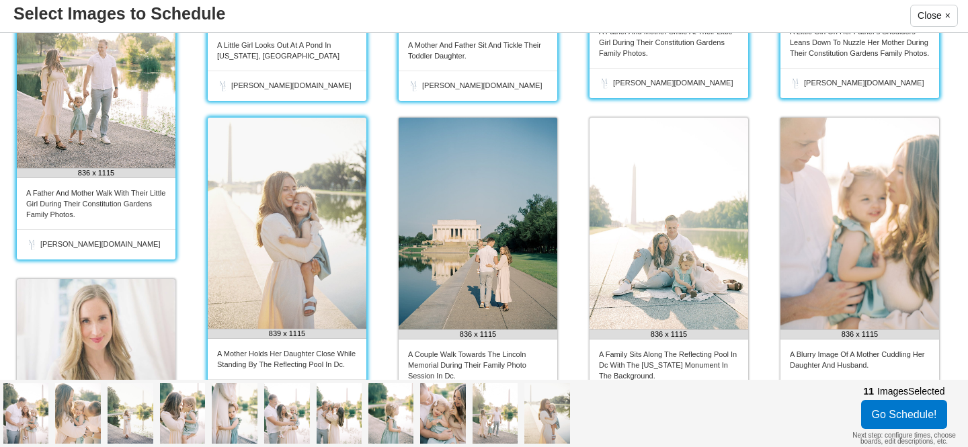
scroll to position [563, 0]
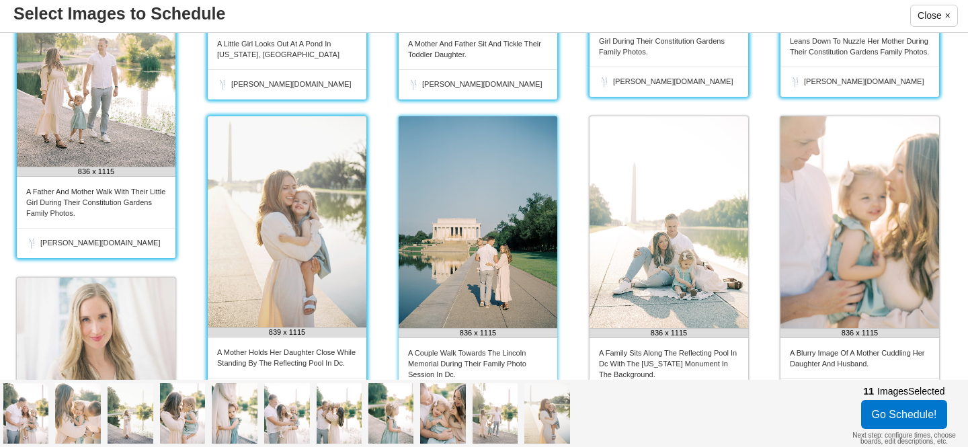
click at [444, 251] on img at bounding box center [478, 222] width 159 height 212
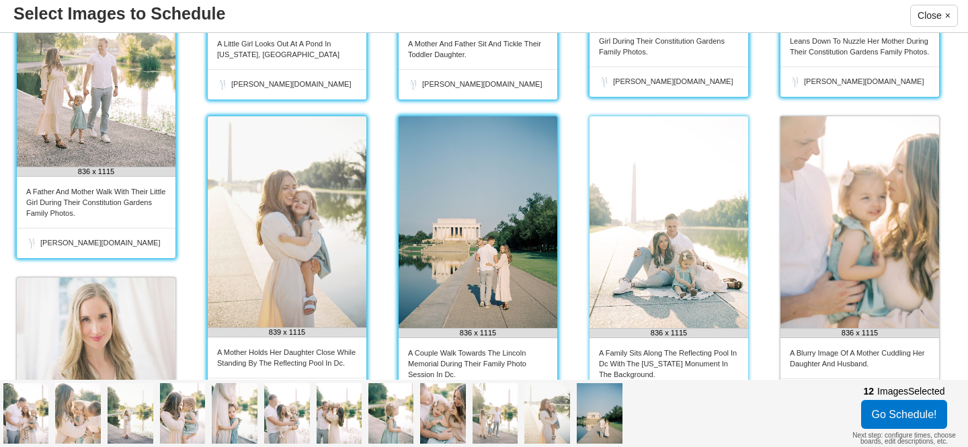
click at [647, 243] on img at bounding box center [668, 222] width 159 height 212
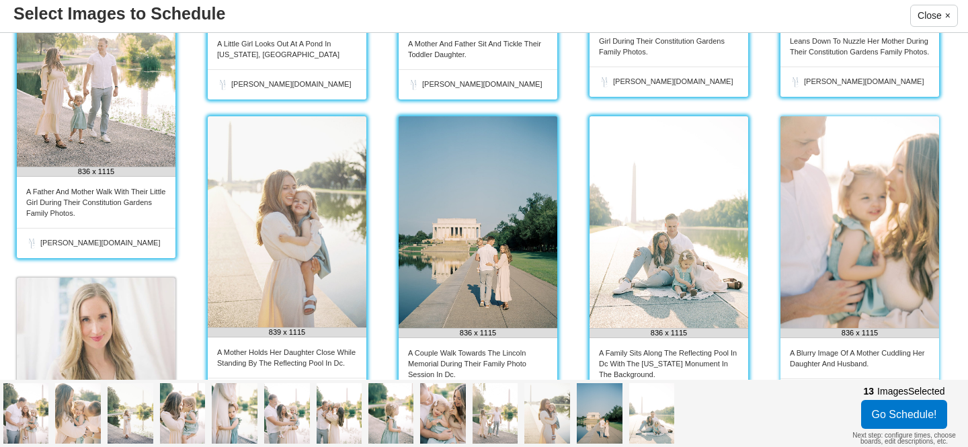
click at [846, 241] on img at bounding box center [859, 222] width 159 height 212
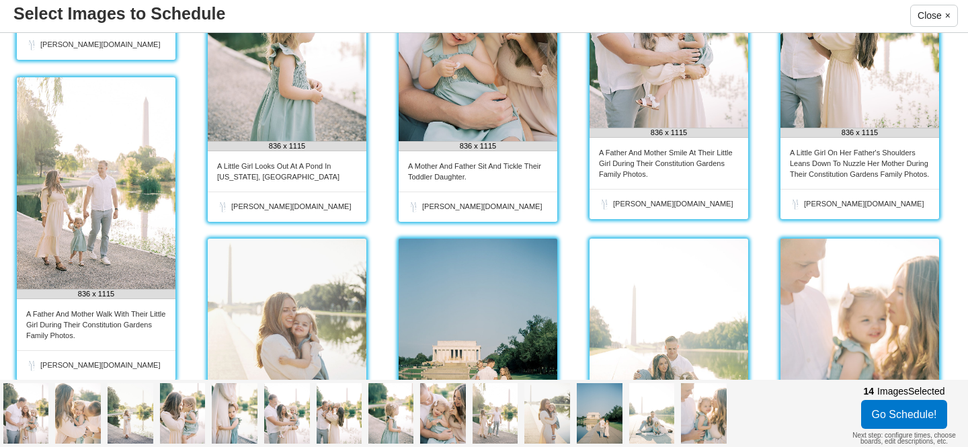
scroll to position [430, 0]
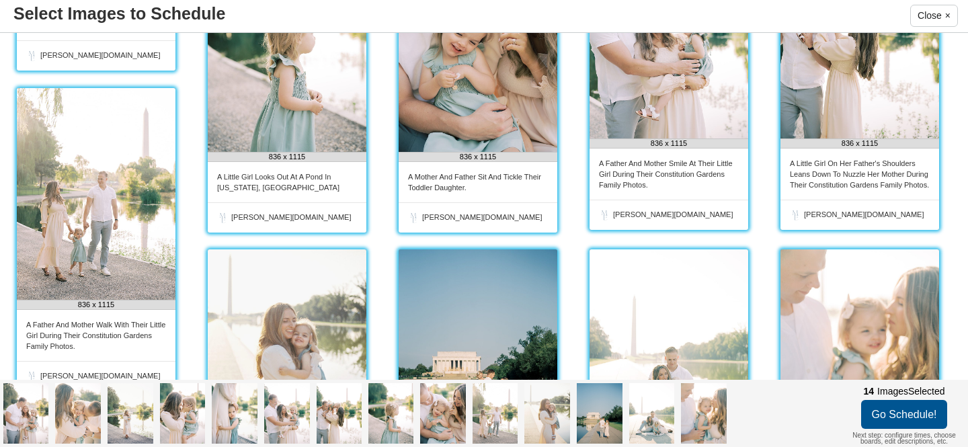
click at [923, 413] on button "Go Schedule!" at bounding box center [904, 414] width 87 height 29
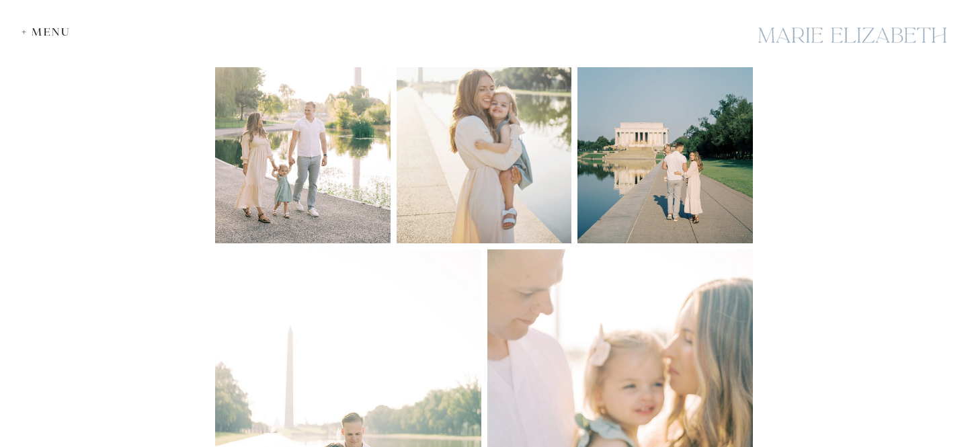
scroll to position [2029, 0]
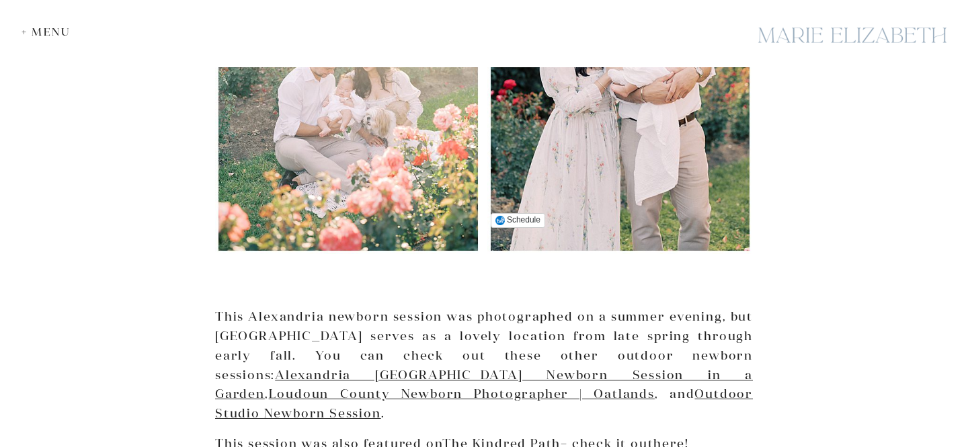
scroll to position [2689, 0]
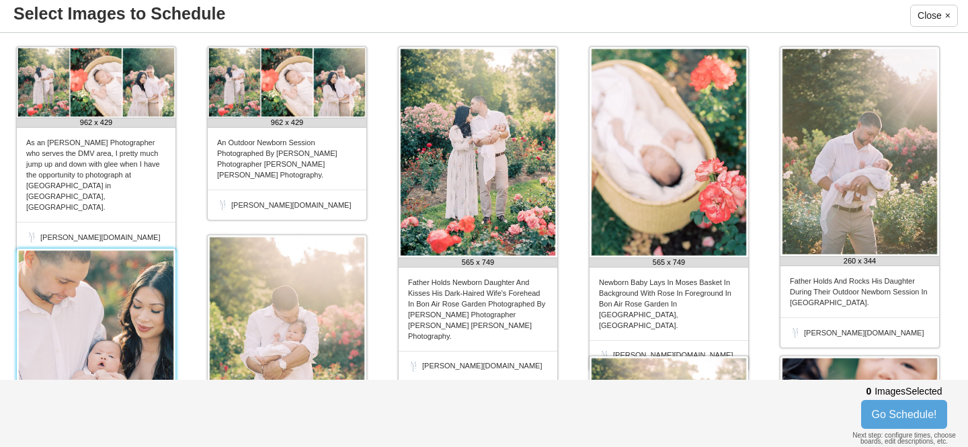
click at [97, 321] on img at bounding box center [96, 354] width 159 height 210
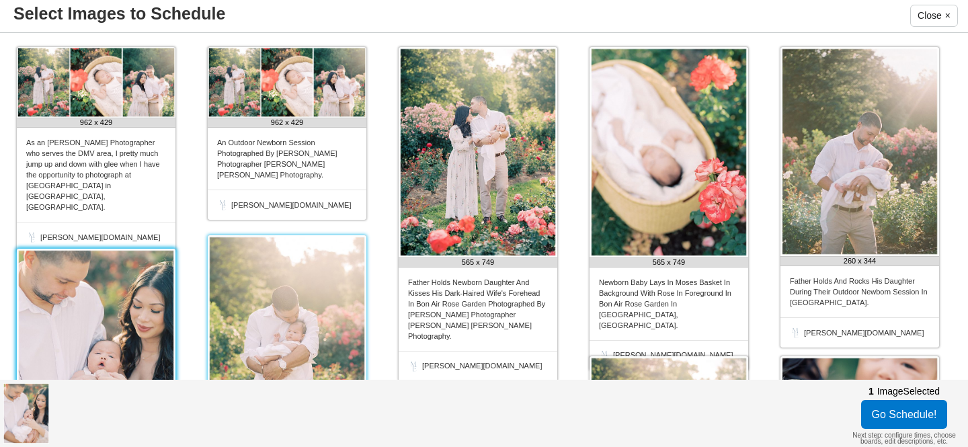
click at [264, 308] on img at bounding box center [287, 340] width 159 height 210
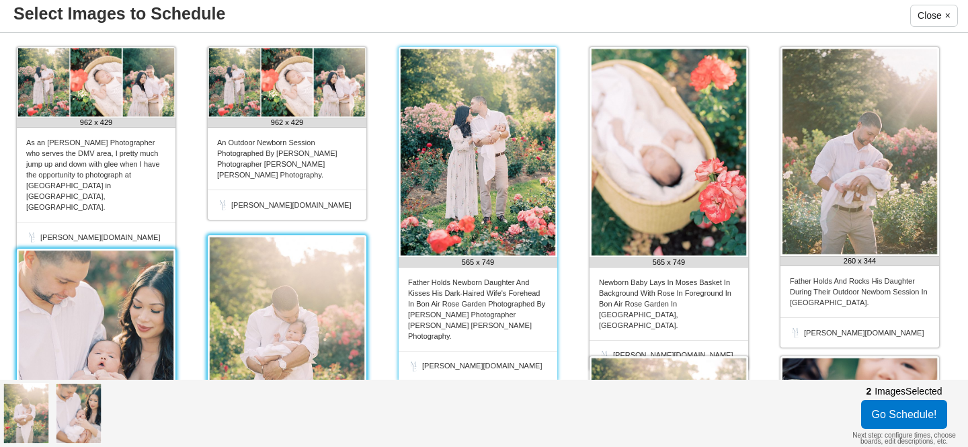
click at [503, 181] on img at bounding box center [478, 152] width 159 height 210
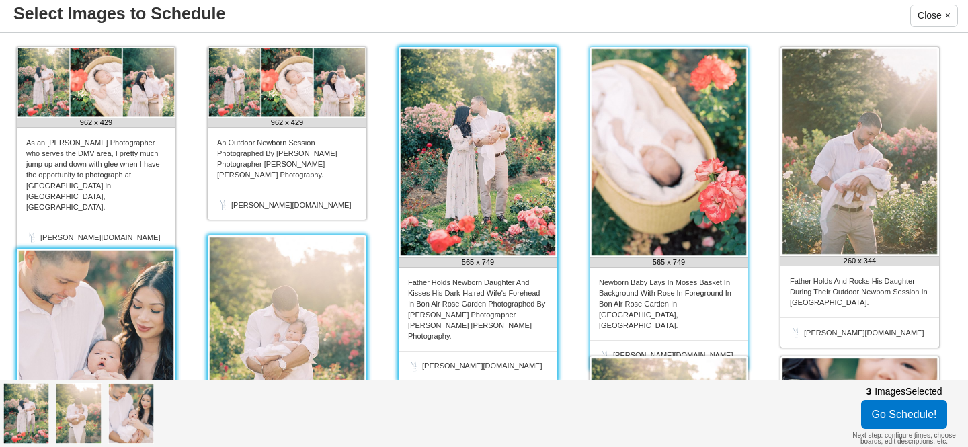
click at [645, 140] on img at bounding box center [668, 152] width 159 height 210
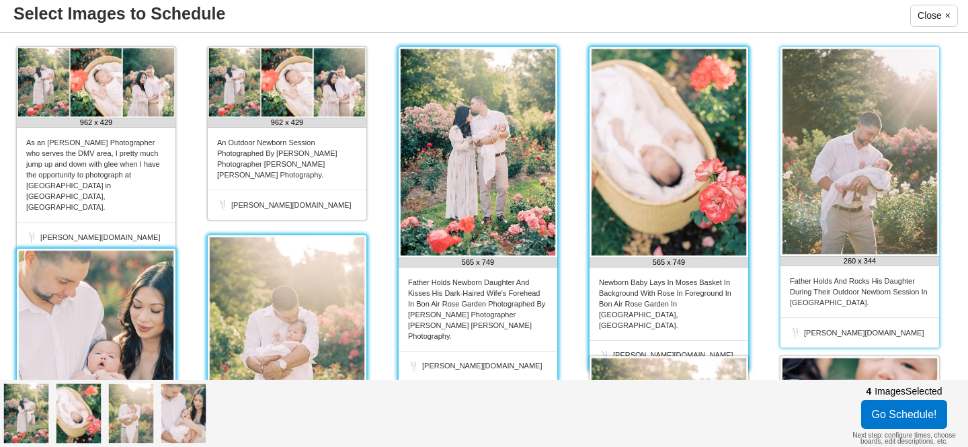
click at [852, 168] on img at bounding box center [859, 151] width 159 height 209
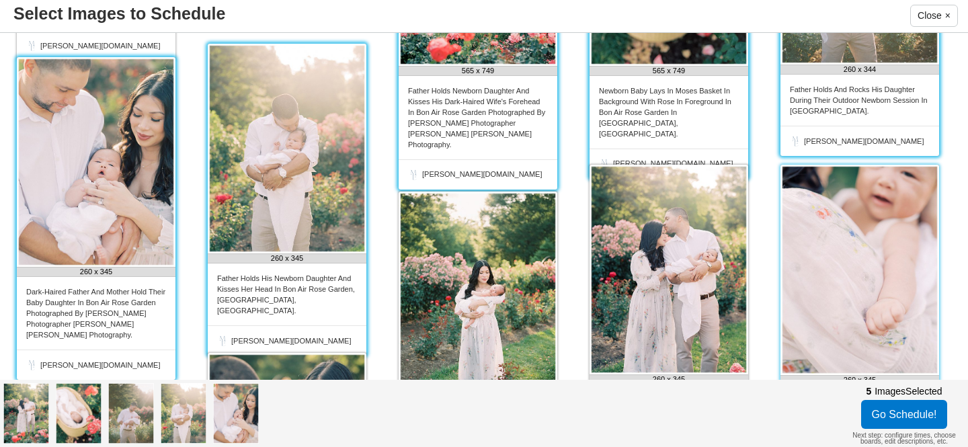
scroll to position [201, 0]
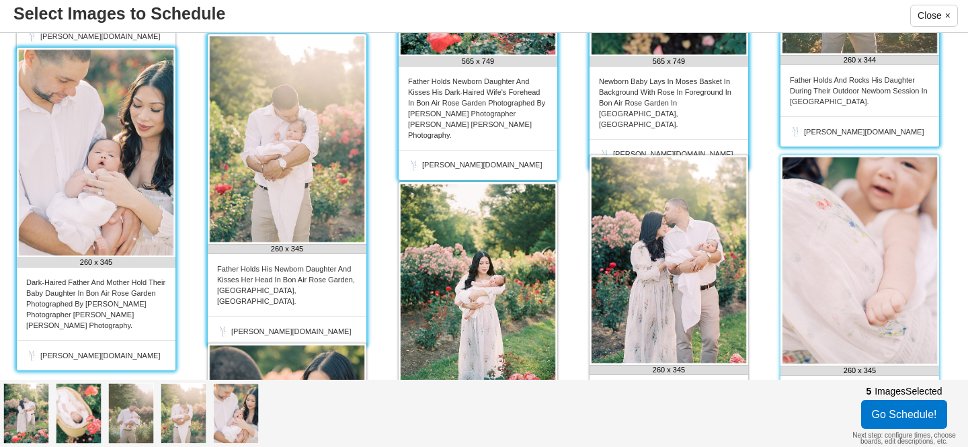
click at [835, 216] on img at bounding box center [859, 260] width 159 height 210
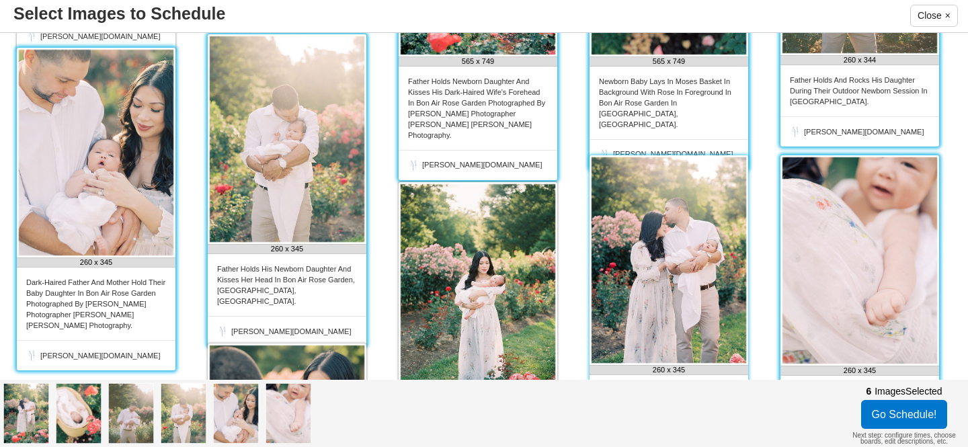
click at [675, 241] on img at bounding box center [668, 260] width 159 height 210
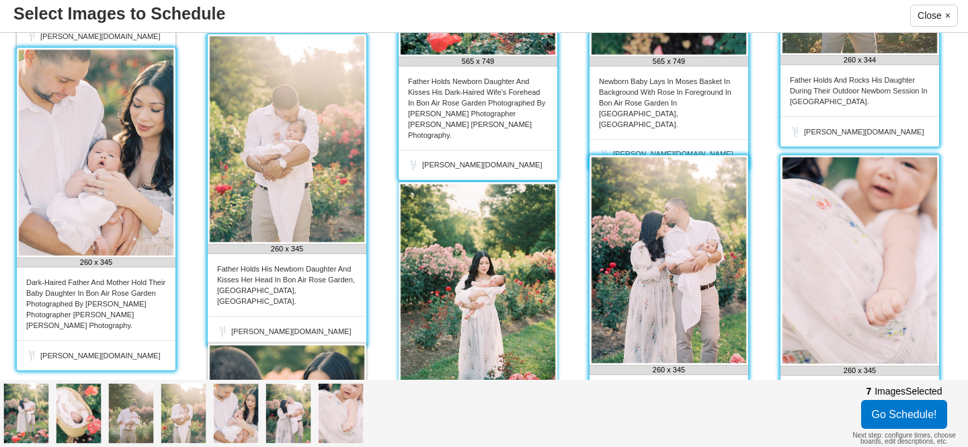
click at [502, 270] on img at bounding box center [478, 287] width 159 height 210
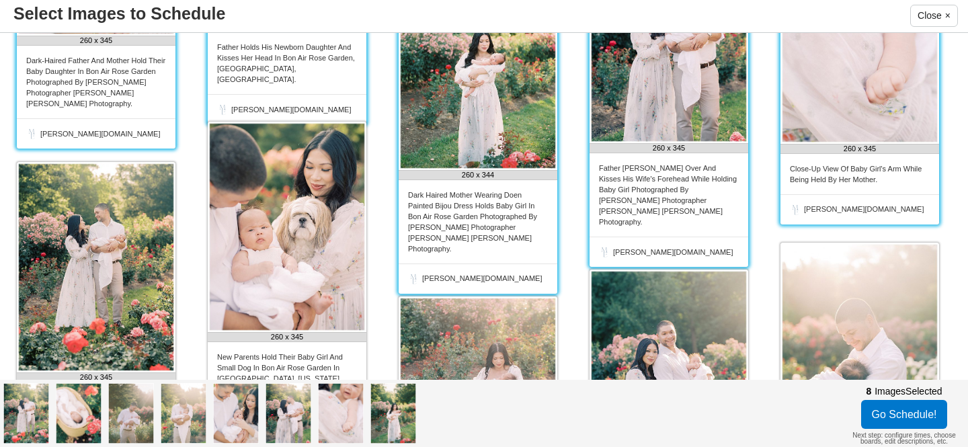
scroll to position [467, 0]
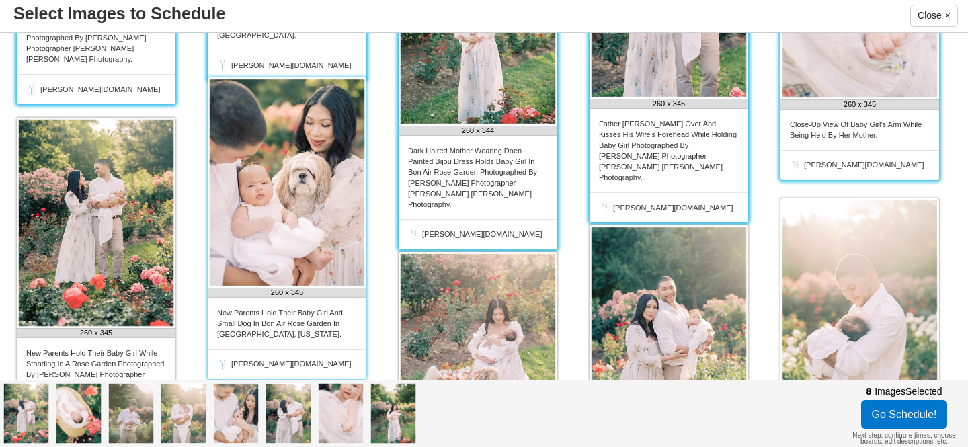
click at [311, 250] on img at bounding box center [287, 182] width 159 height 210
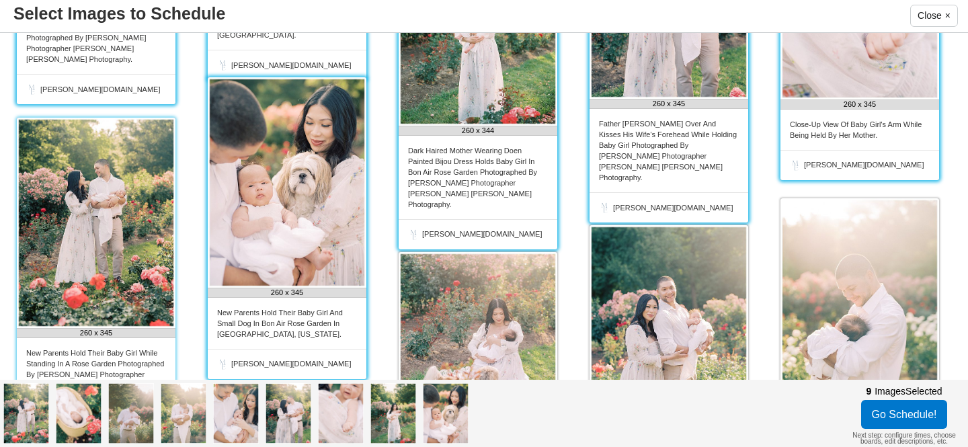
click at [134, 255] on img at bounding box center [96, 223] width 159 height 210
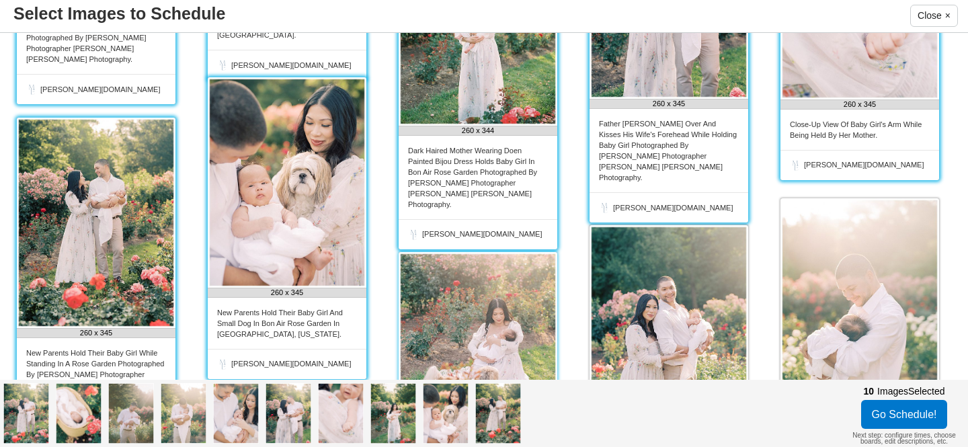
click at [485, 307] on img at bounding box center [478, 357] width 159 height 210
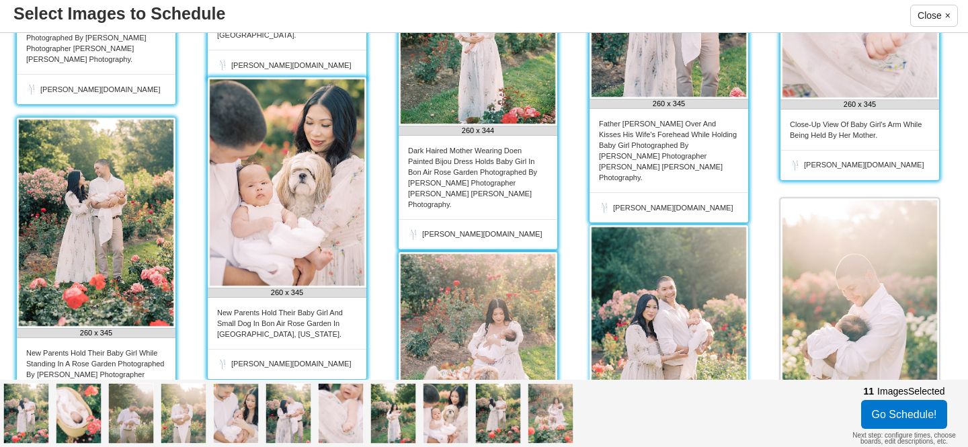
click at [675, 296] on img at bounding box center [668, 330] width 159 height 210
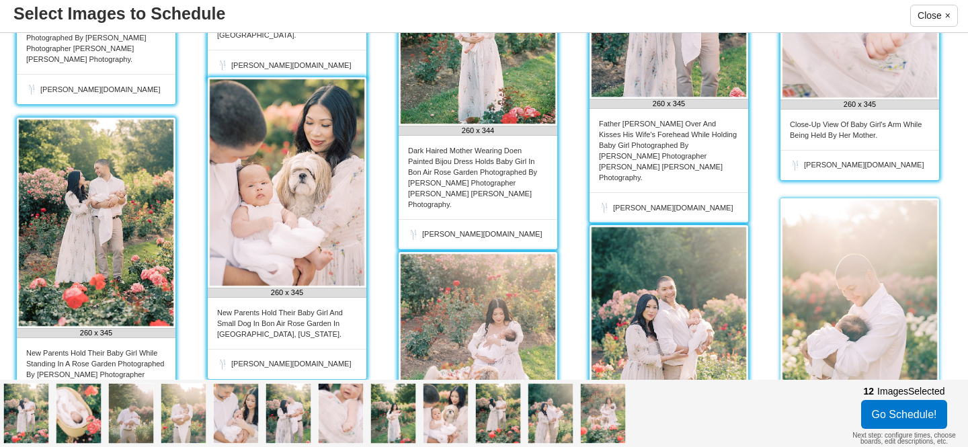
click at [875, 302] on img at bounding box center [859, 303] width 159 height 210
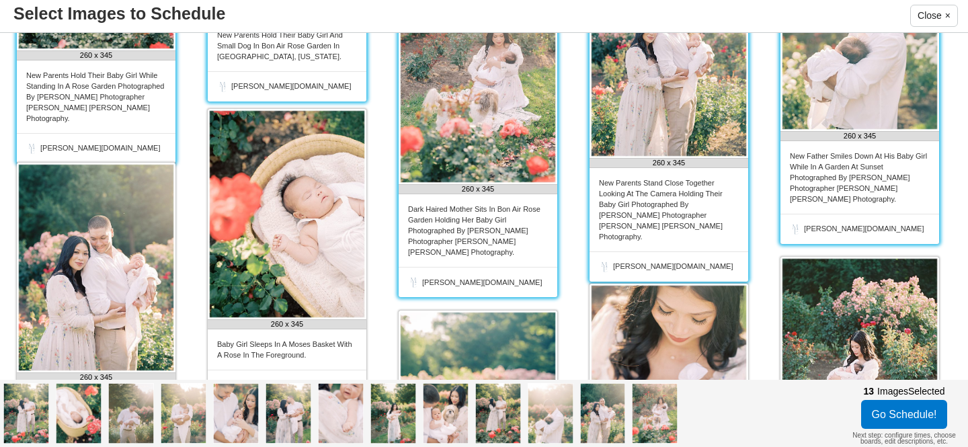
scroll to position [747, 0]
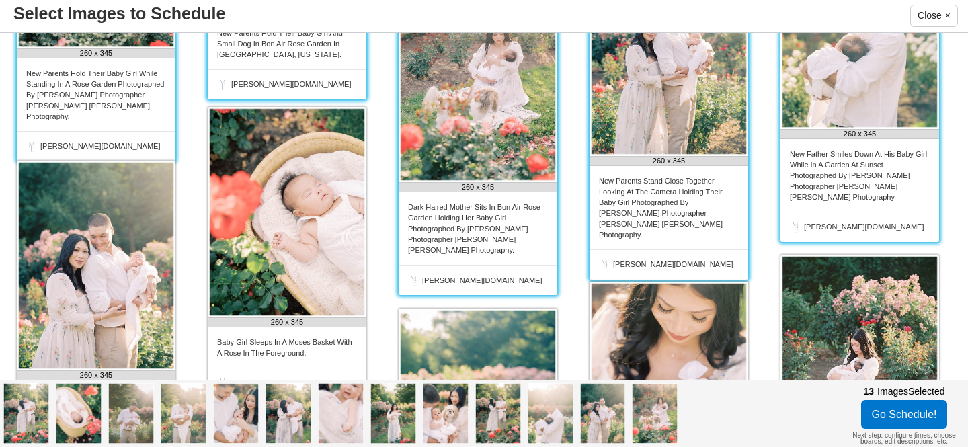
click at [875, 302] on img at bounding box center [859, 360] width 159 height 210
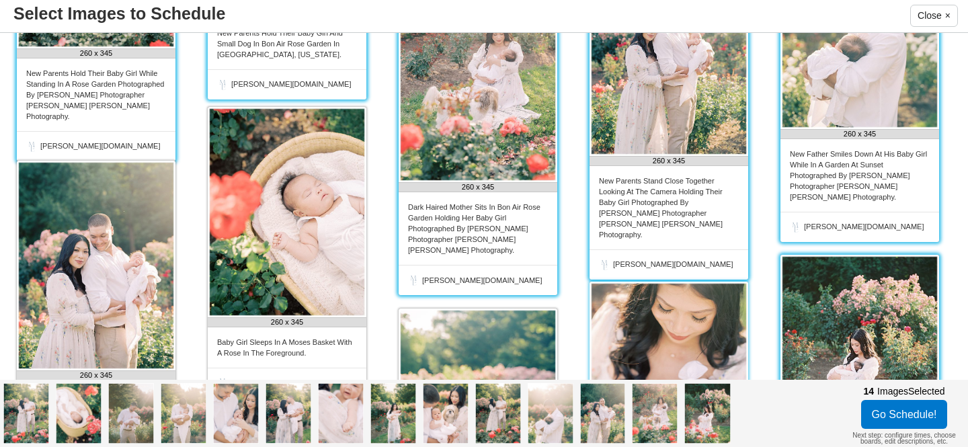
click at [667, 329] on img at bounding box center [668, 387] width 159 height 210
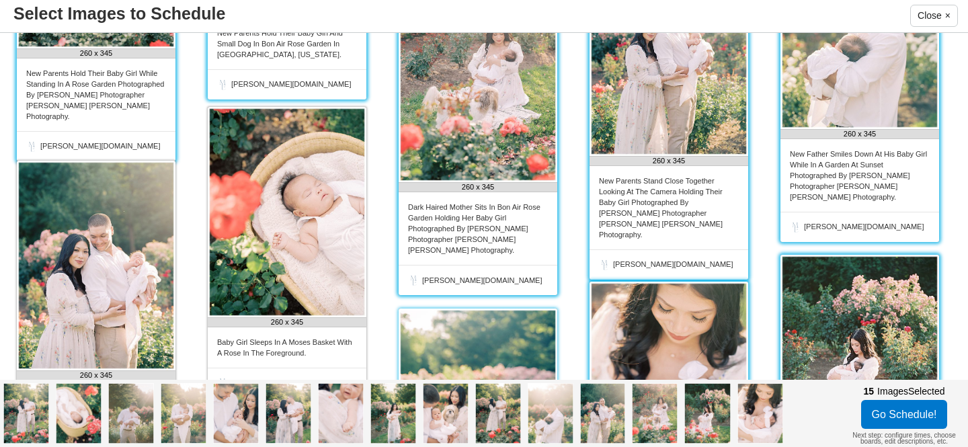
click at [469, 343] on img at bounding box center [478, 414] width 159 height 210
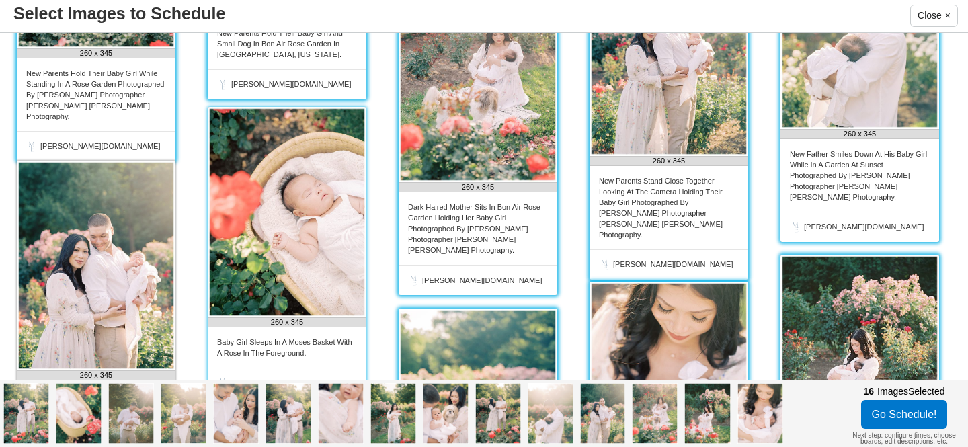
click at [260, 242] on img at bounding box center [287, 212] width 159 height 210
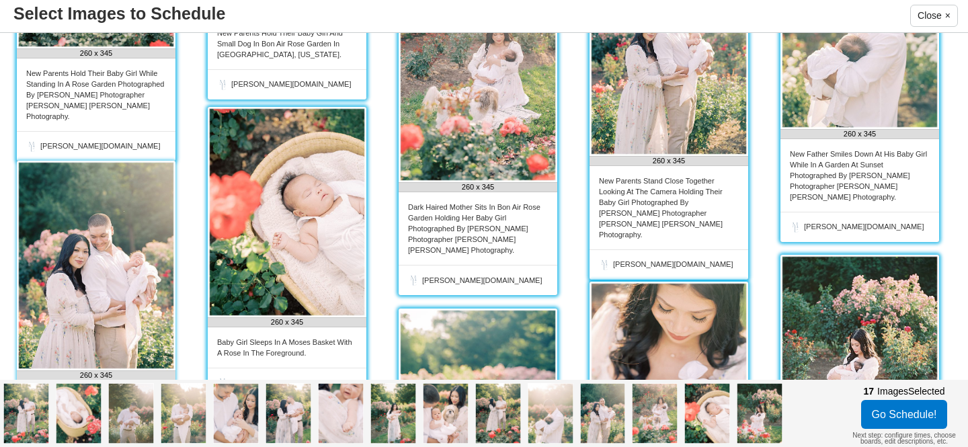
click at [111, 256] on img at bounding box center [96, 266] width 159 height 210
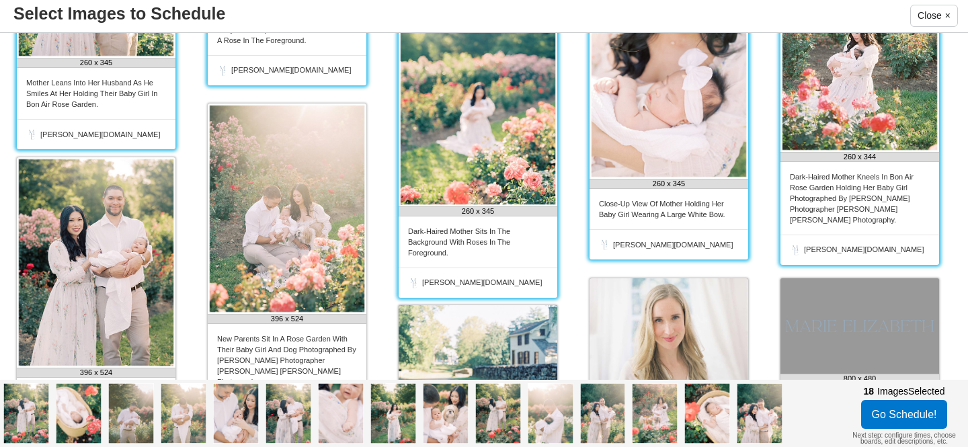
scroll to position [1062, 0]
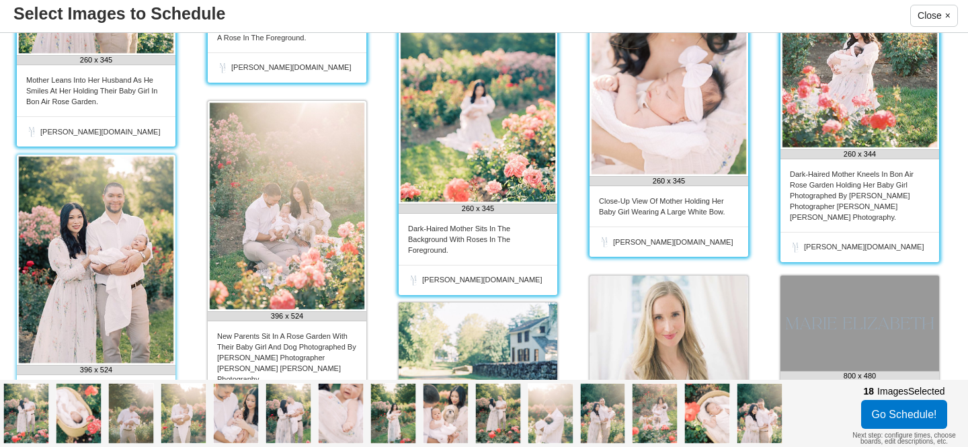
click at [146, 232] on img at bounding box center [96, 260] width 159 height 210
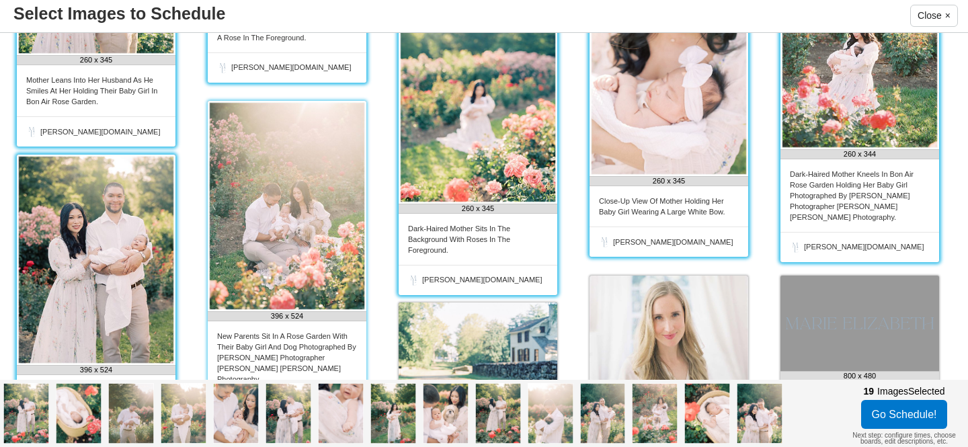
click at [301, 234] on img at bounding box center [287, 206] width 159 height 210
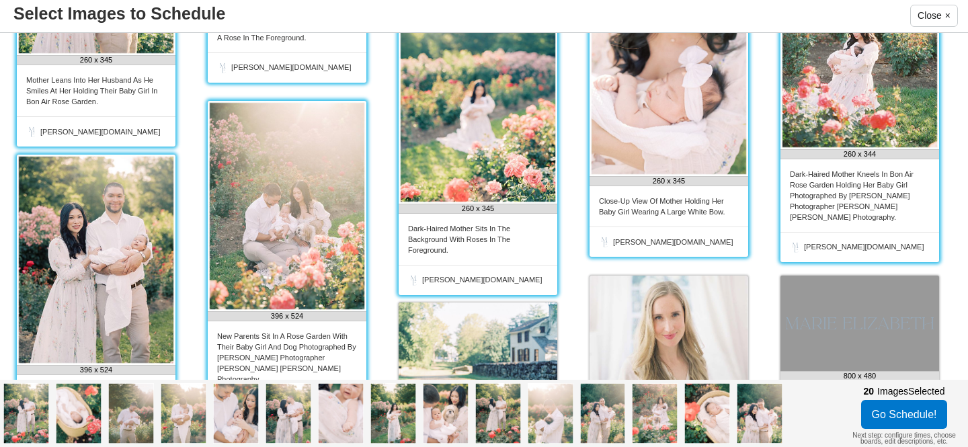
click at [493, 229] on div "Dark-Haired Mother Sits In The Background With Roses In The Foreground." at bounding box center [478, 239] width 159 height 51
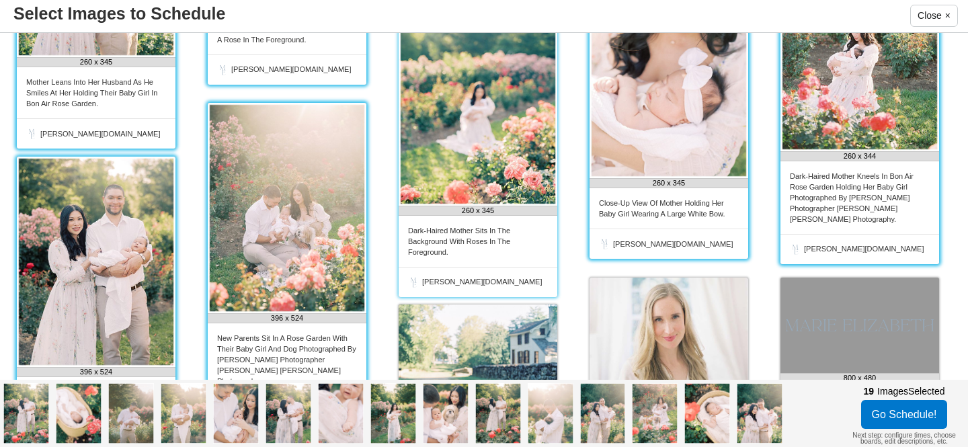
click at [493, 228] on div "Dark-Haired Mother Sits In The Background With Roses In The Foreground." at bounding box center [478, 241] width 159 height 51
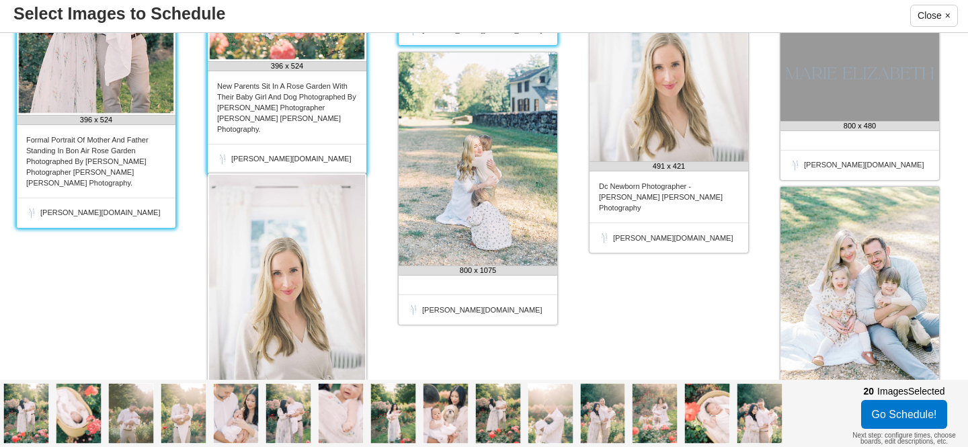
scroll to position [1317, 0]
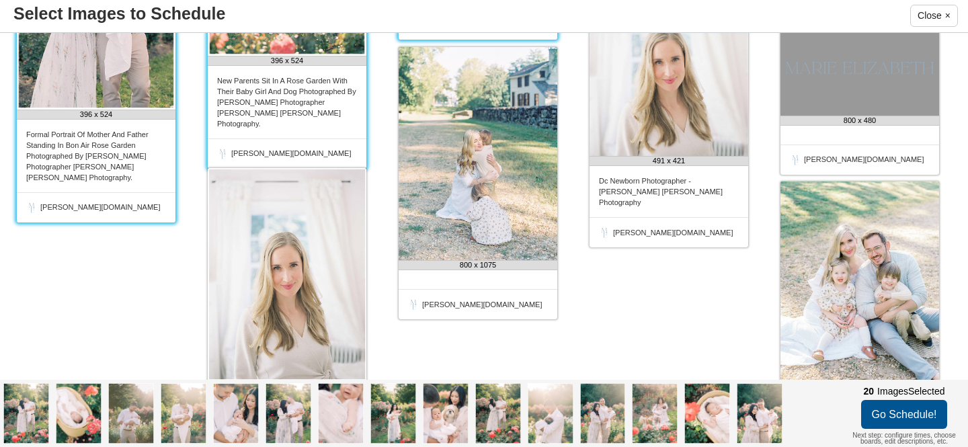
click at [913, 415] on button "Go Schedule!" at bounding box center [904, 414] width 87 height 29
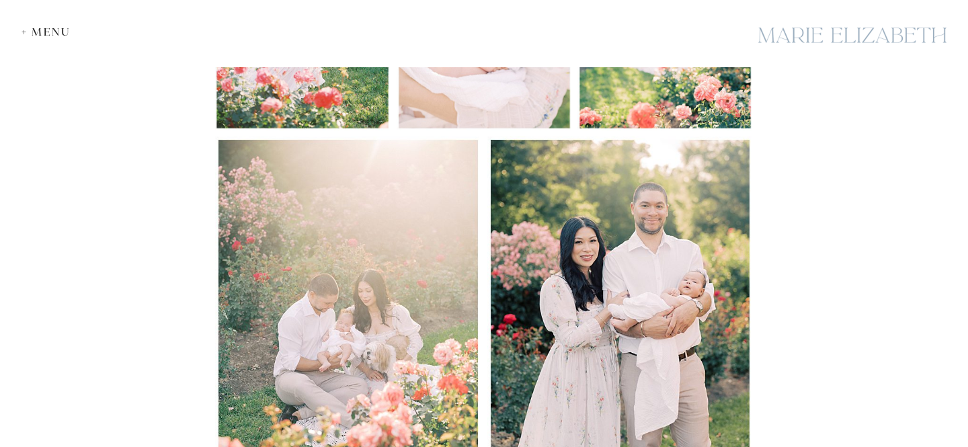
scroll to position [2427, 0]
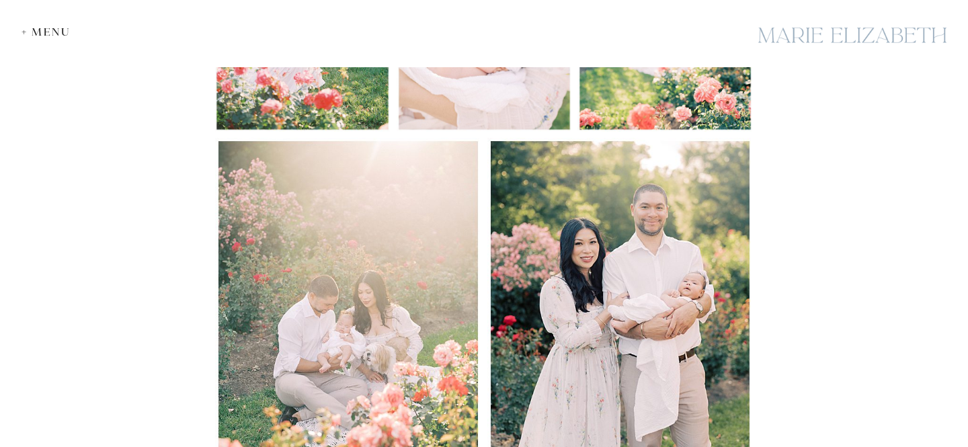
click at [42, 33] on div "+ Menu" at bounding box center [50, 32] width 56 height 13
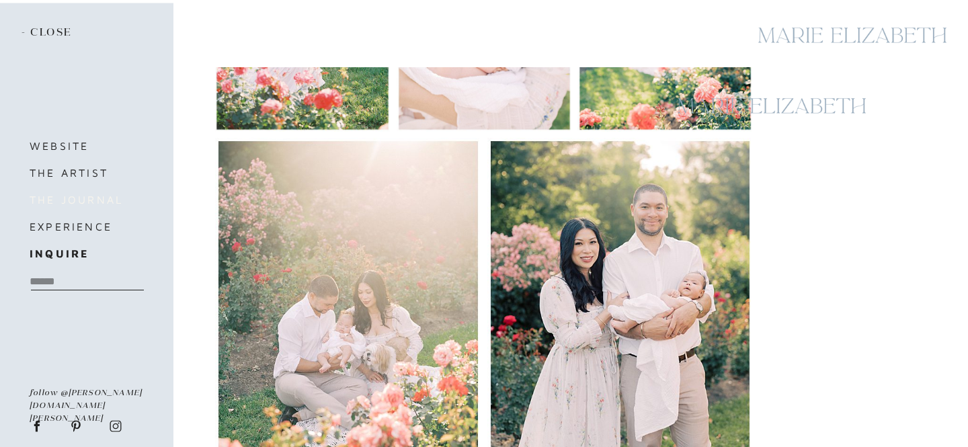
click at [75, 200] on h3 "the journal" at bounding box center [86, 199] width 113 height 19
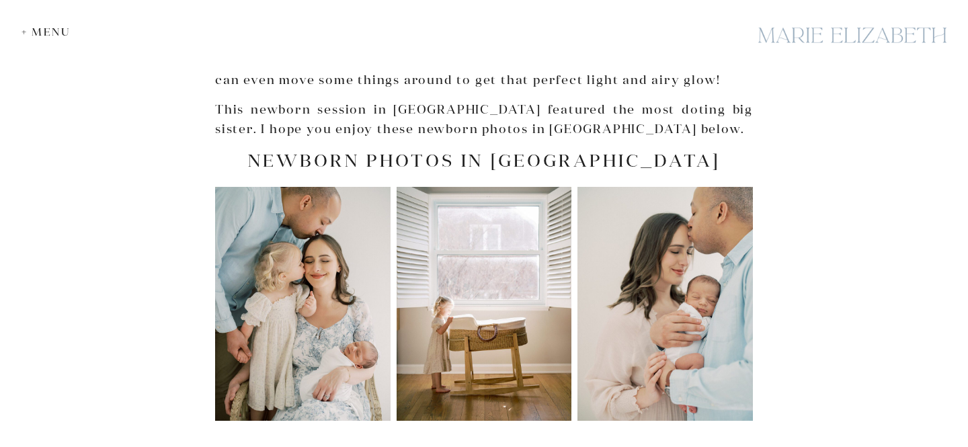
scroll to position [524, 0]
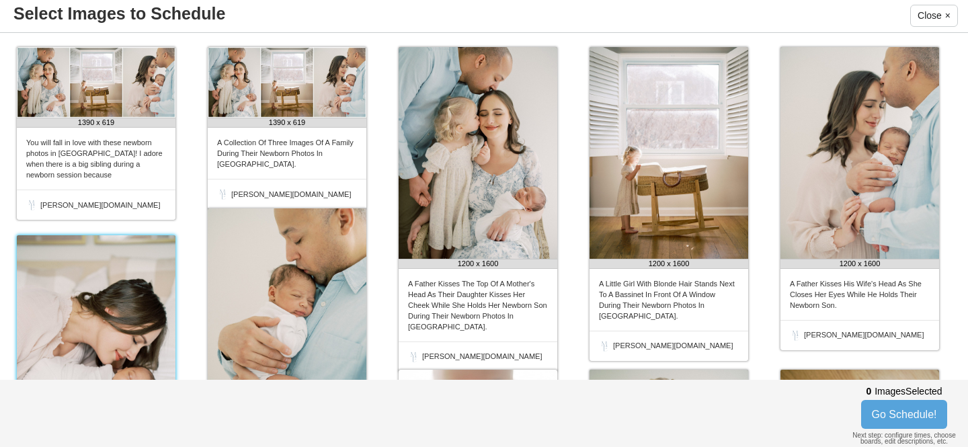
click at [159, 263] on img at bounding box center [96, 341] width 159 height 212
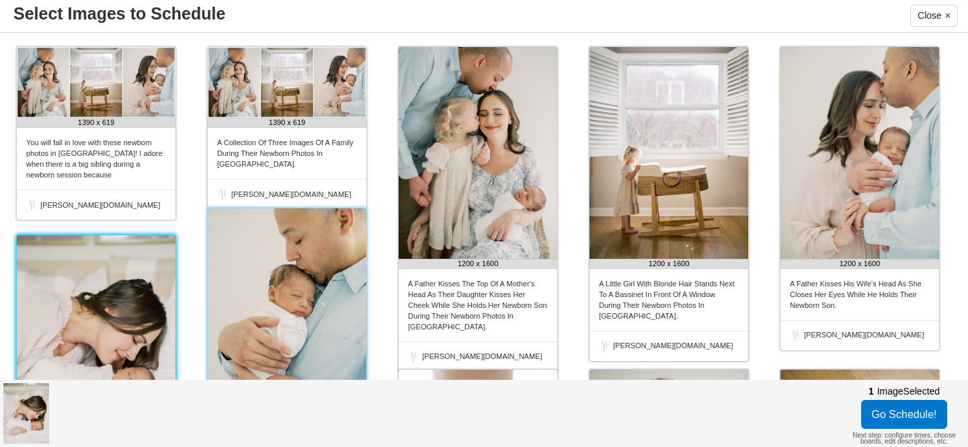
click at [273, 264] on img at bounding box center [287, 314] width 159 height 212
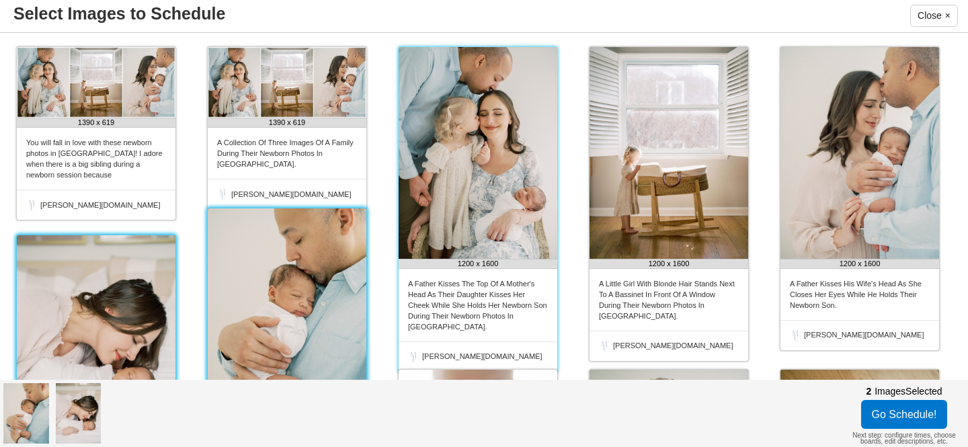
click at [471, 198] on img at bounding box center [478, 153] width 159 height 212
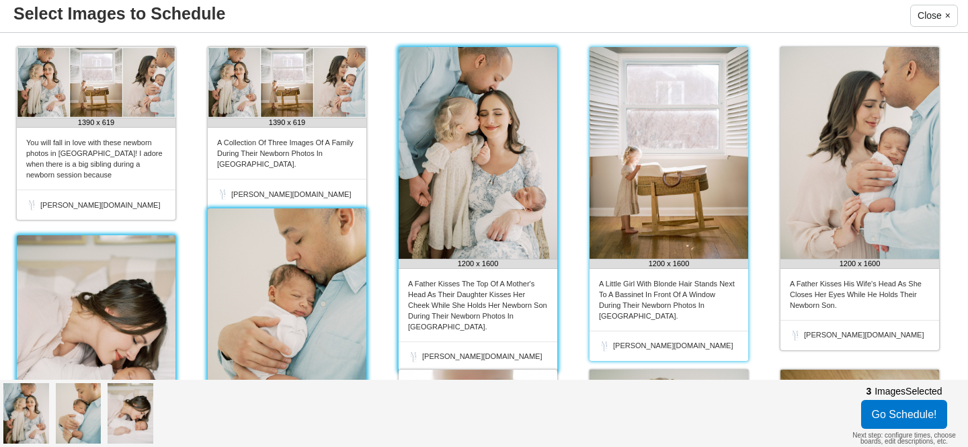
click at [652, 188] on img at bounding box center [668, 153] width 159 height 212
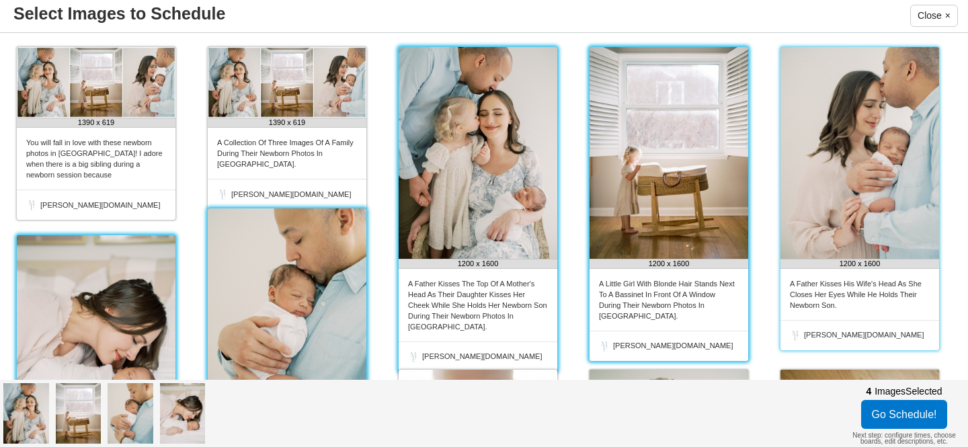
click at [883, 183] on img at bounding box center [859, 153] width 159 height 212
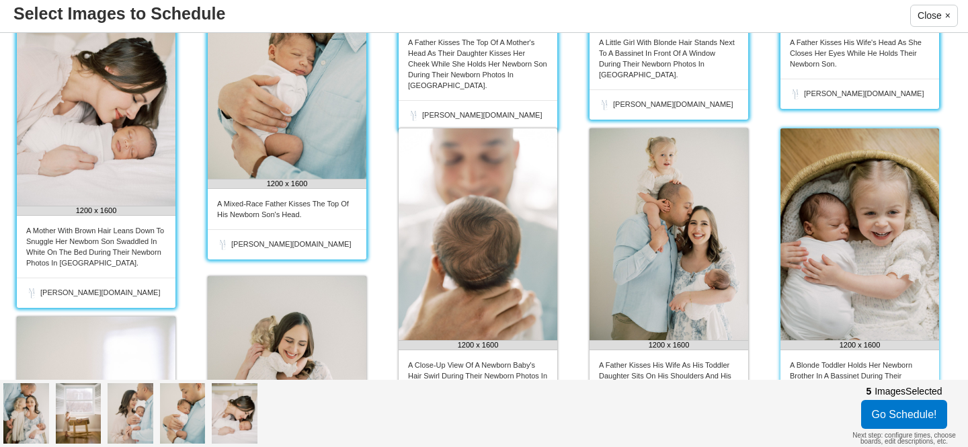
scroll to position [246, 0]
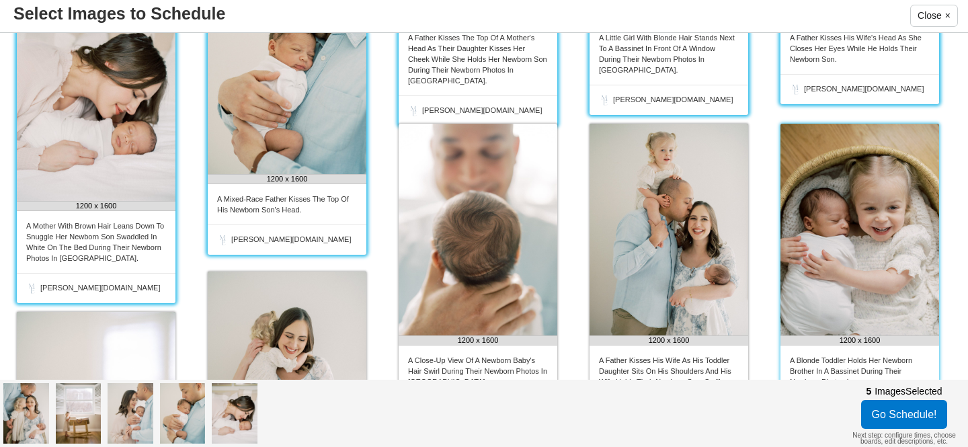
click at [859, 223] on img at bounding box center [859, 230] width 159 height 212
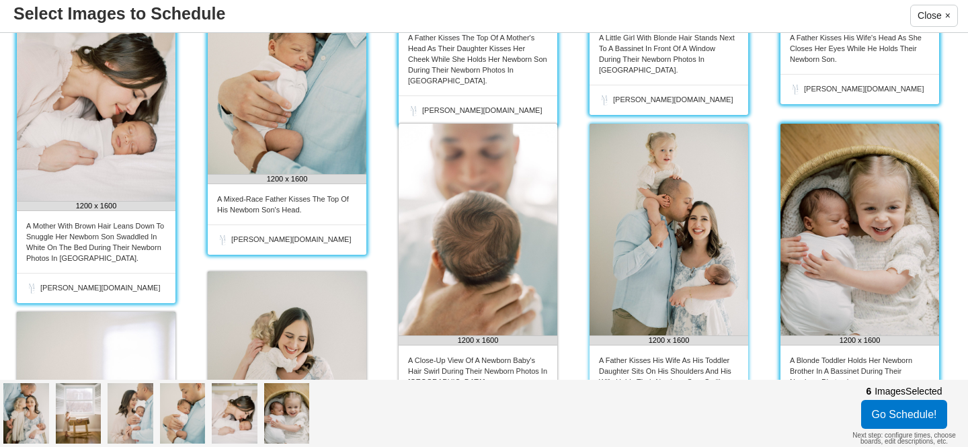
click at [649, 252] on img at bounding box center [668, 230] width 159 height 212
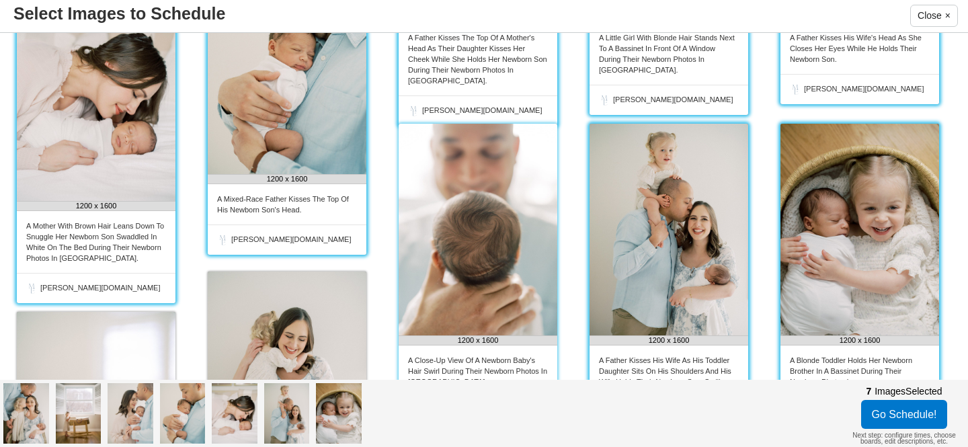
click at [480, 259] on img at bounding box center [478, 230] width 159 height 212
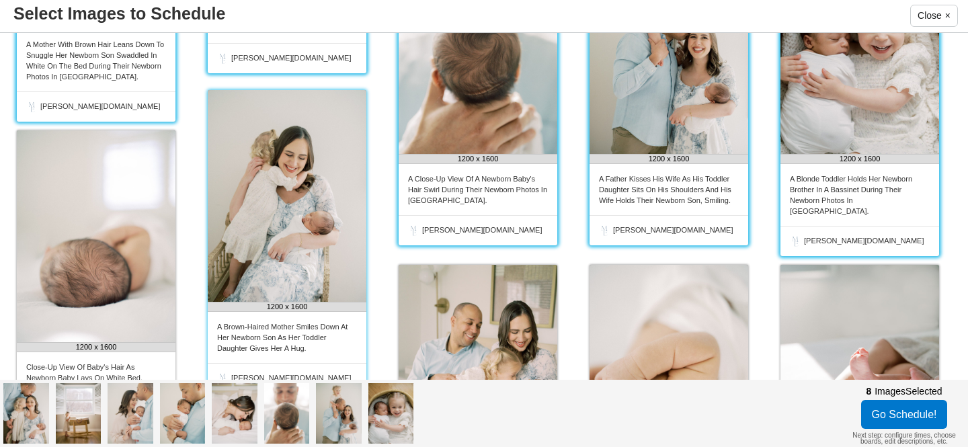
scroll to position [450, 0]
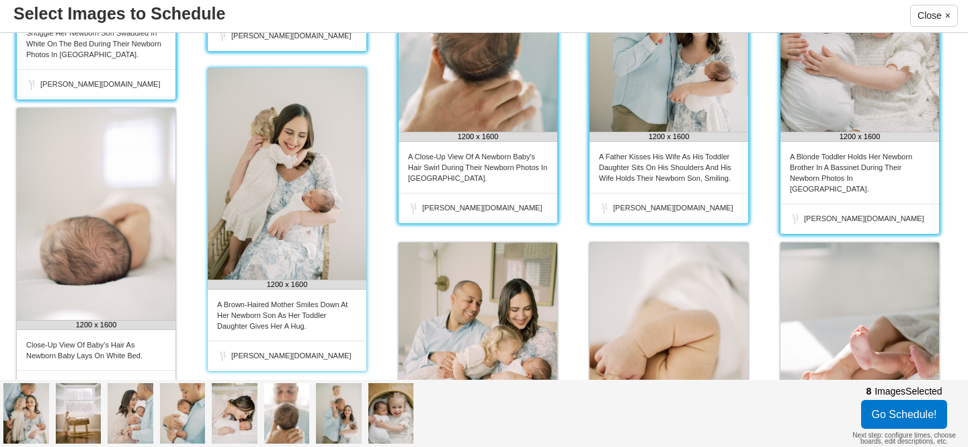
click at [282, 240] on img at bounding box center [287, 174] width 159 height 212
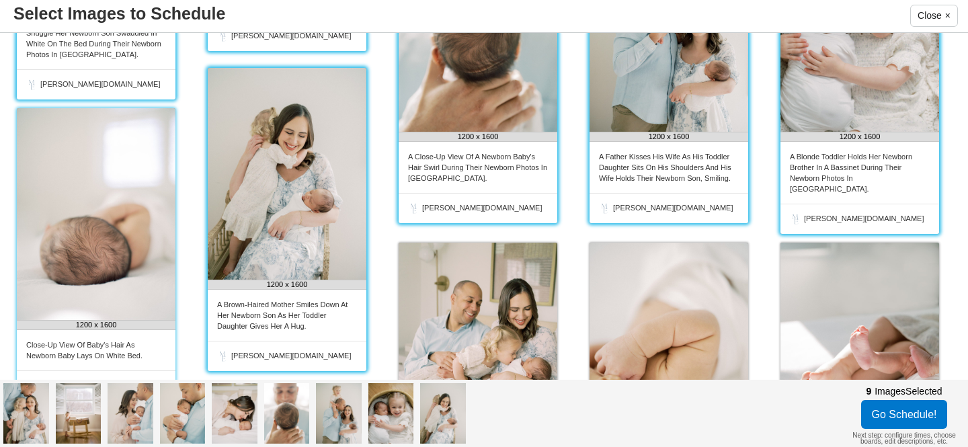
click at [80, 264] on img at bounding box center [96, 214] width 159 height 212
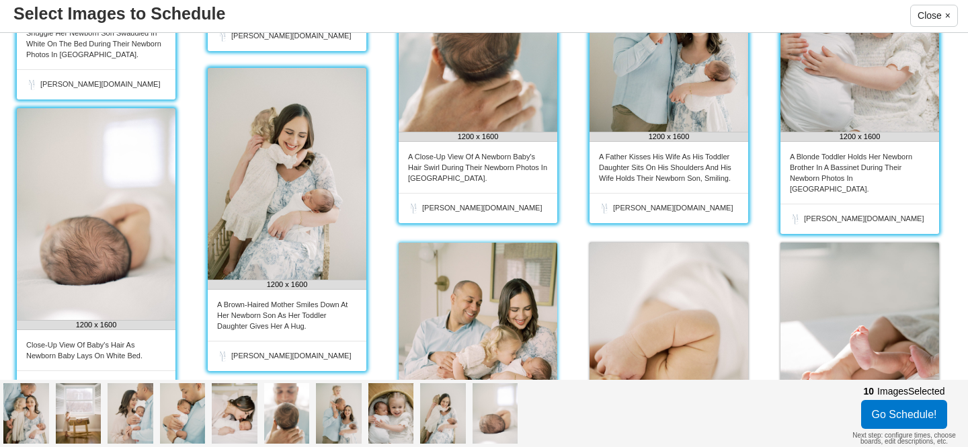
click at [452, 304] on img at bounding box center [478, 349] width 159 height 212
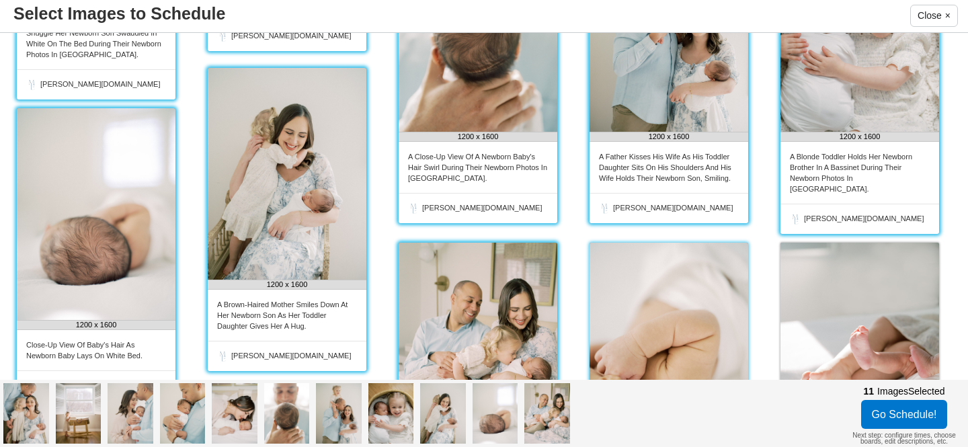
click at [719, 293] on img at bounding box center [668, 349] width 159 height 212
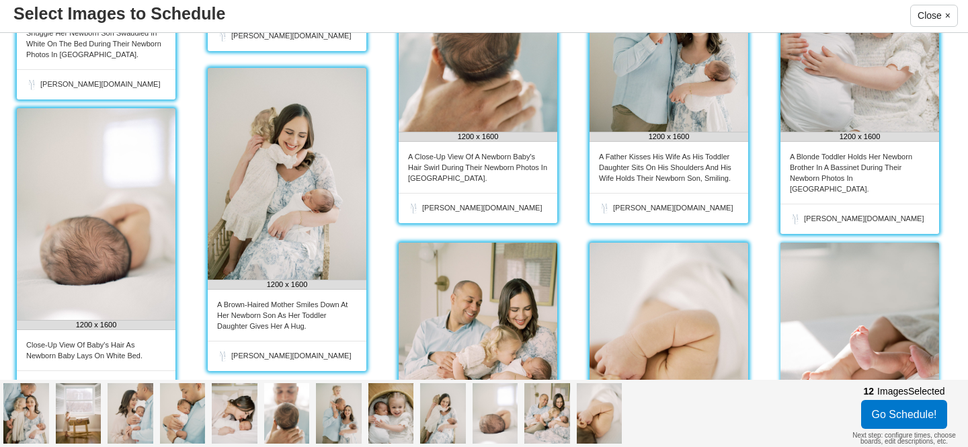
click at [868, 273] on img at bounding box center [859, 349] width 159 height 212
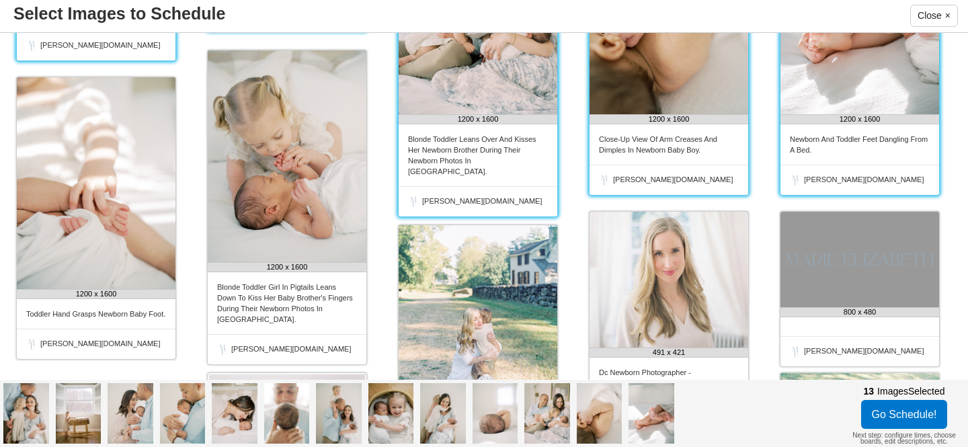
scroll to position [791, 0]
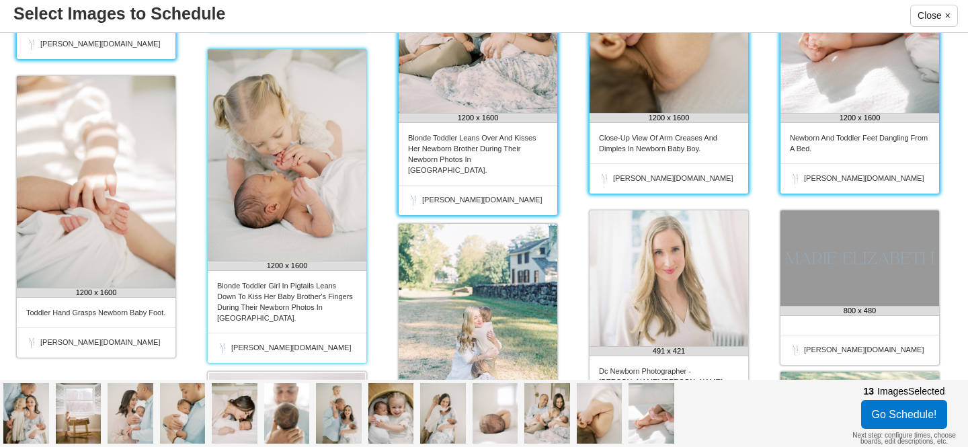
click at [301, 235] on img at bounding box center [287, 155] width 159 height 212
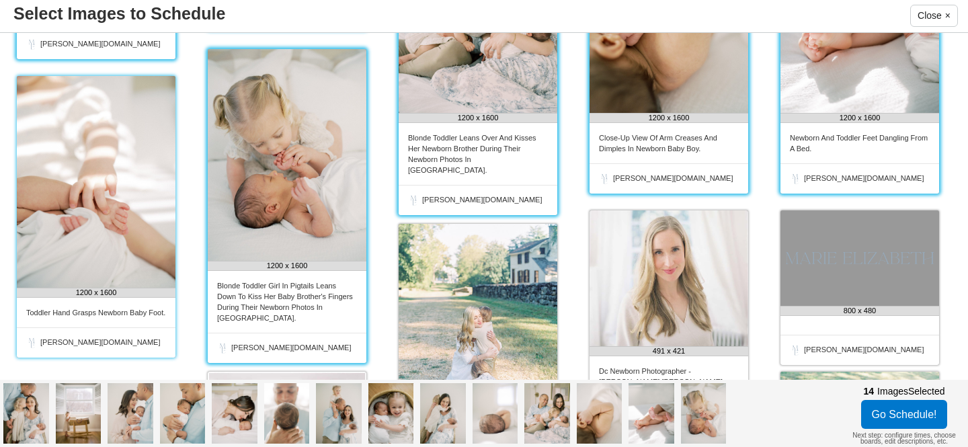
click at [101, 243] on img at bounding box center [96, 182] width 159 height 212
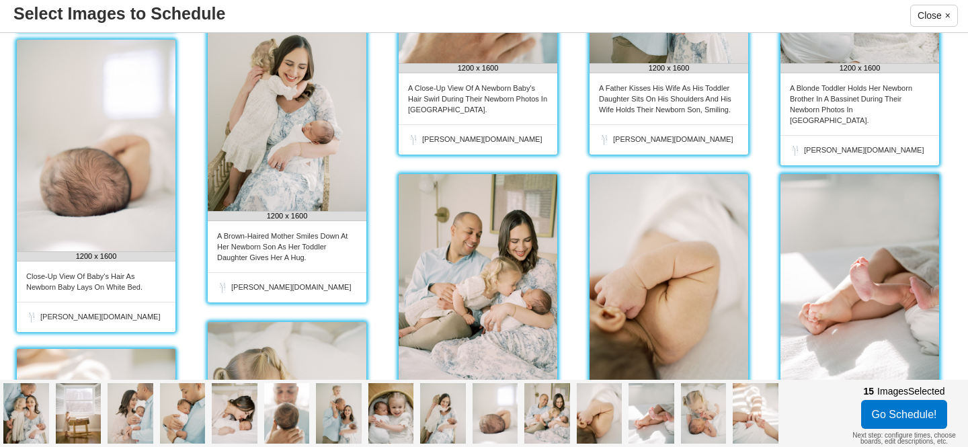
scroll to position [263, 0]
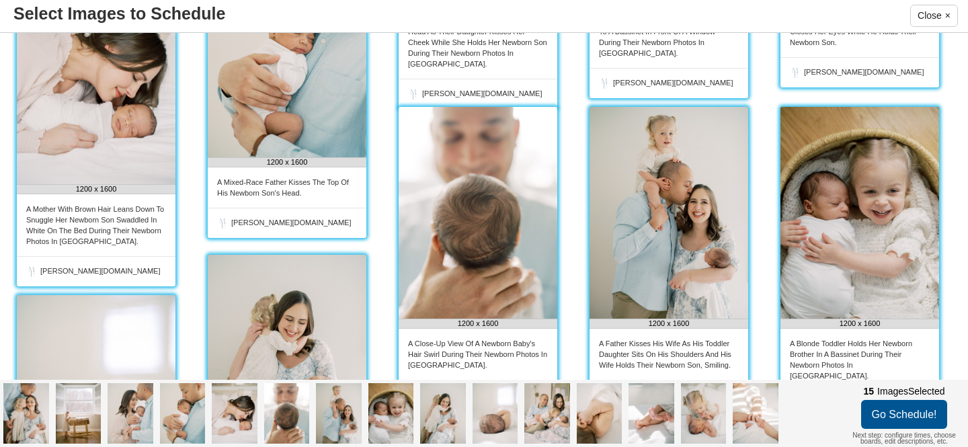
click at [911, 417] on button "Go Schedule!" at bounding box center [904, 414] width 87 height 29
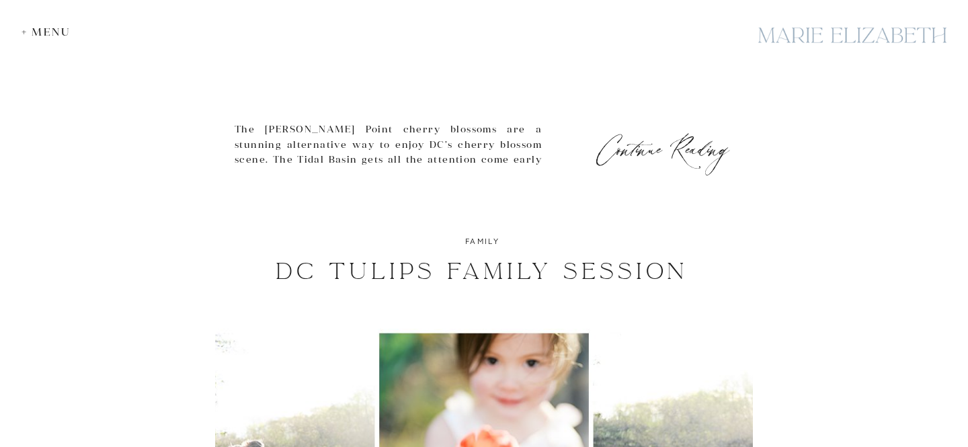
scroll to position [581, 0]
